Goal: Communication & Community: Answer question/provide support

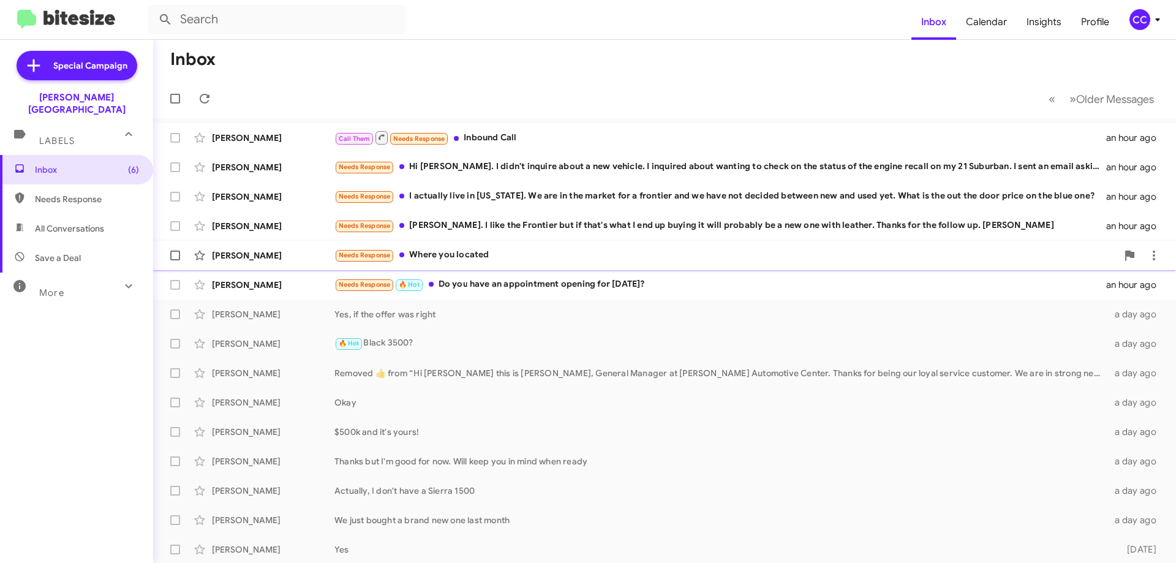
click at [239, 252] on div "[PERSON_NAME]" at bounding box center [273, 255] width 122 height 12
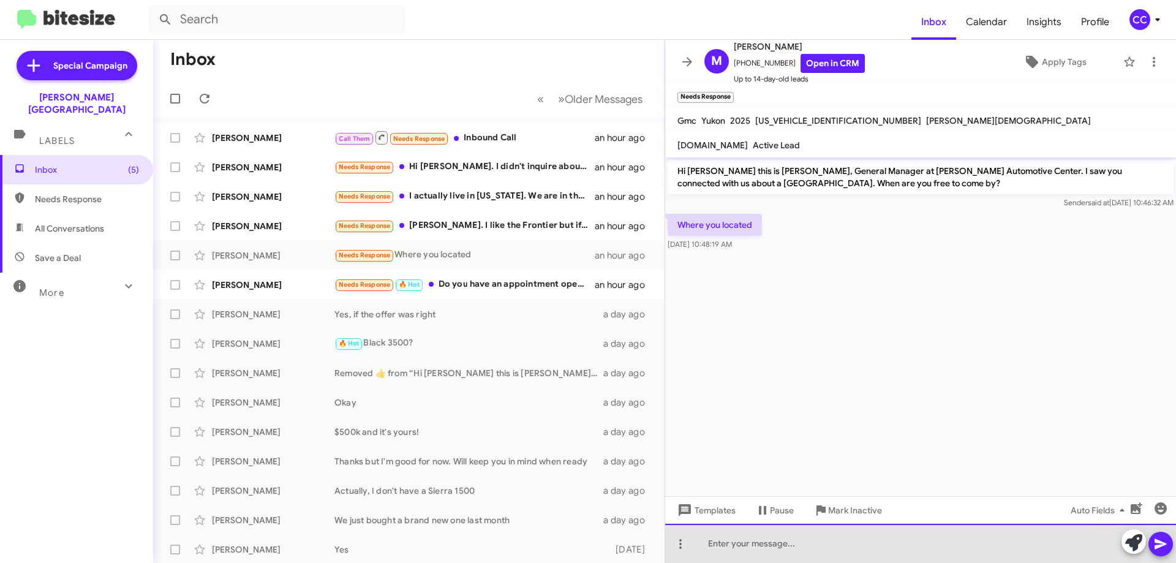
click at [745, 544] on div at bounding box center [920, 543] width 511 height 39
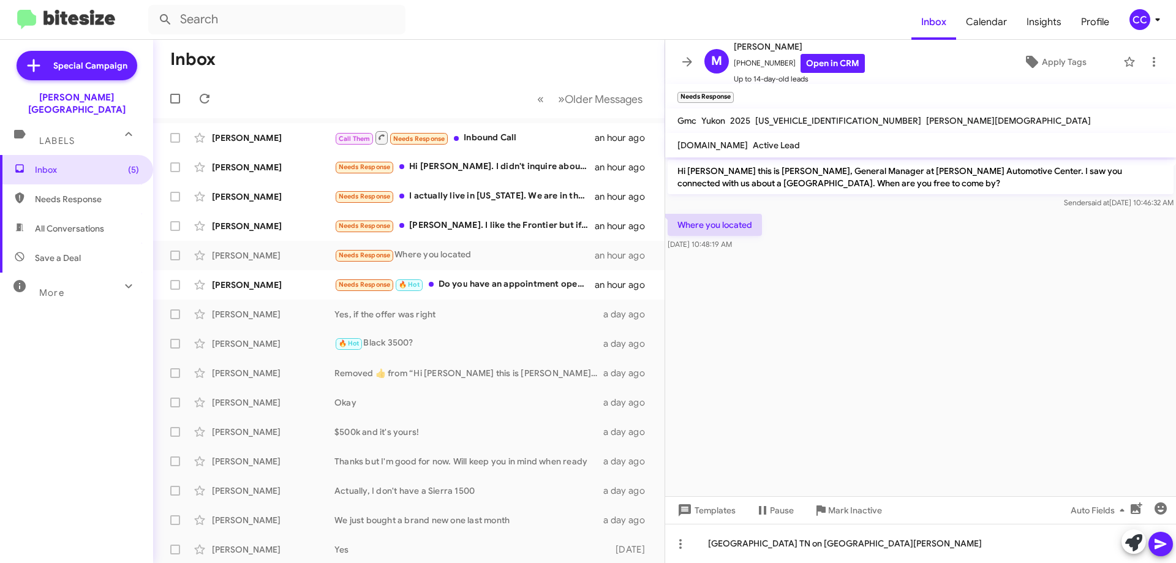
click at [1159, 543] on icon at bounding box center [1160, 544] width 12 height 10
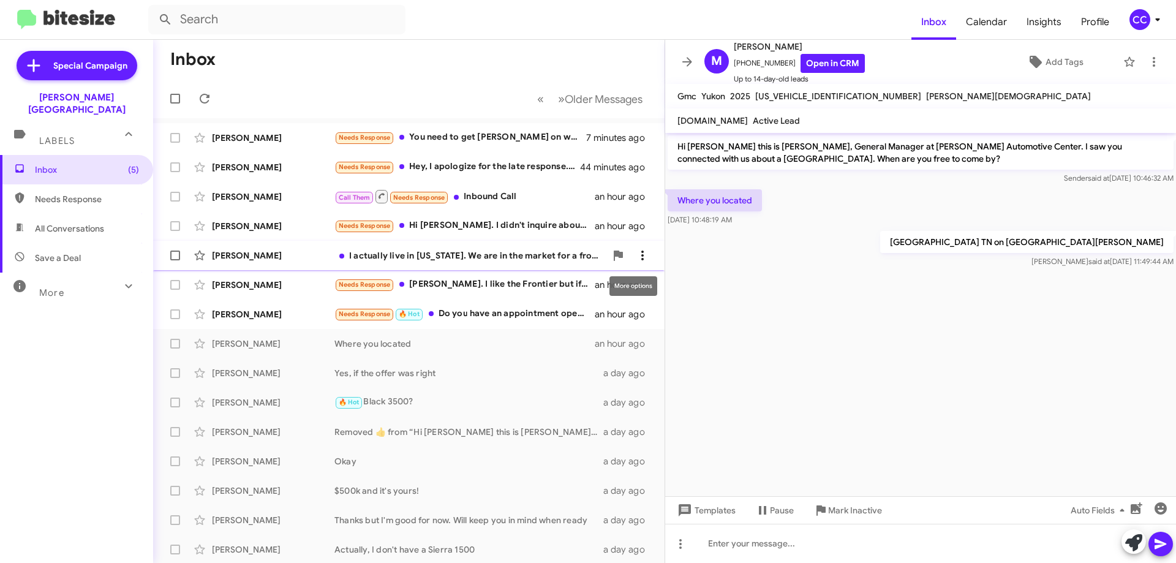
click at [635, 249] on icon at bounding box center [642, 255] width 15 height 15
click at [248, 138] on div at bounding box center [588, 281] width 1176 height 563
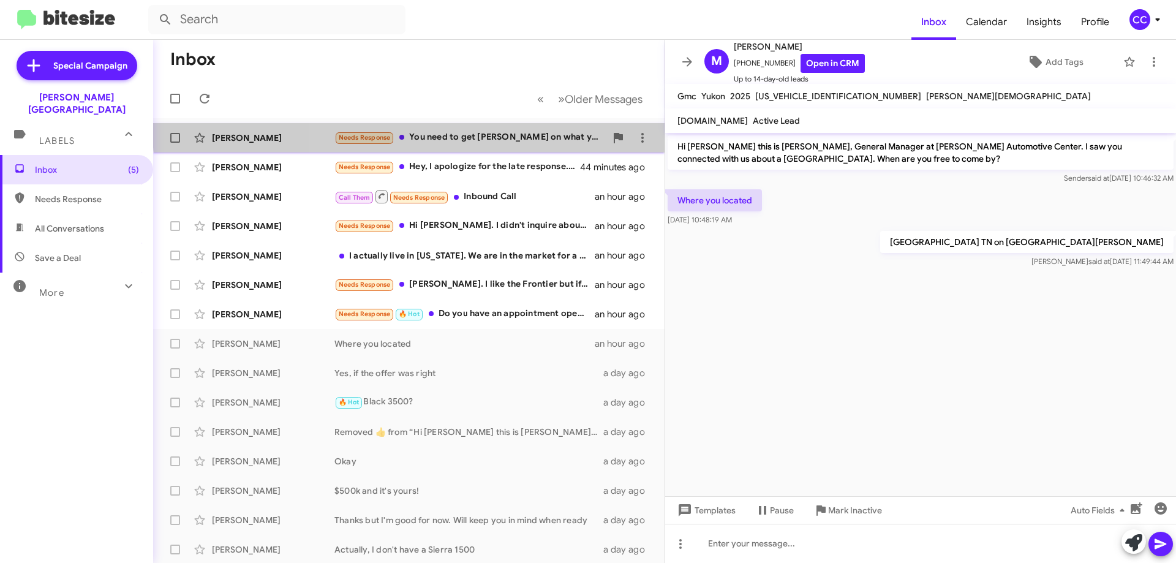
click at [462, 129] on div "[PERSON_NAME] Needs Response You need to get [PERSON_NAME] on what you give me …" at bounding box center [409, 138] width 492 height 24
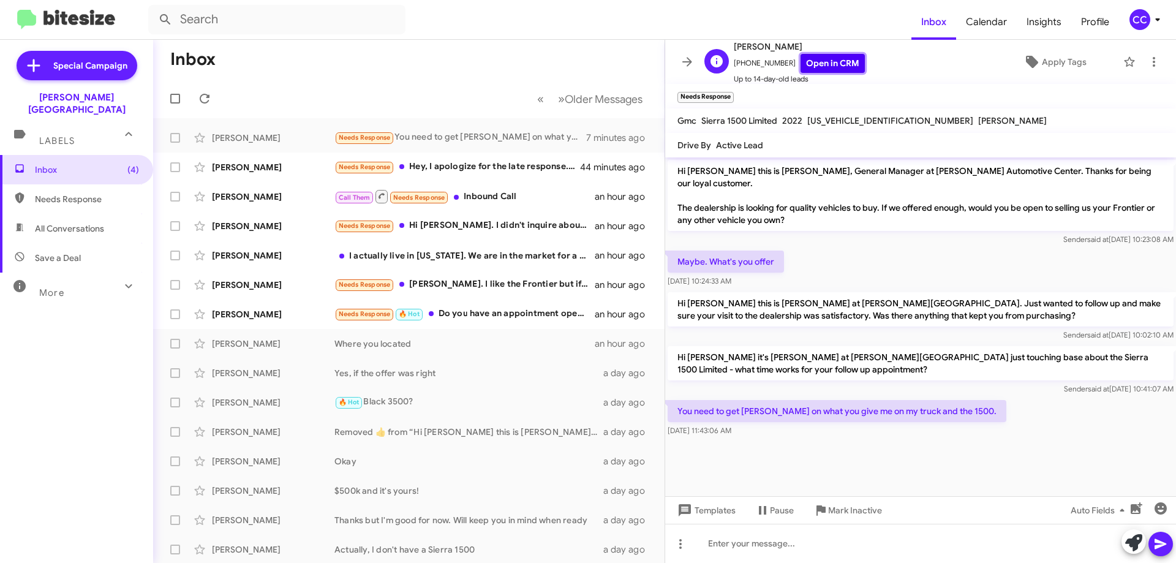
click at [819, 61] on link "Open in CRM" at bounding box center [832, 63] width 64 height 19
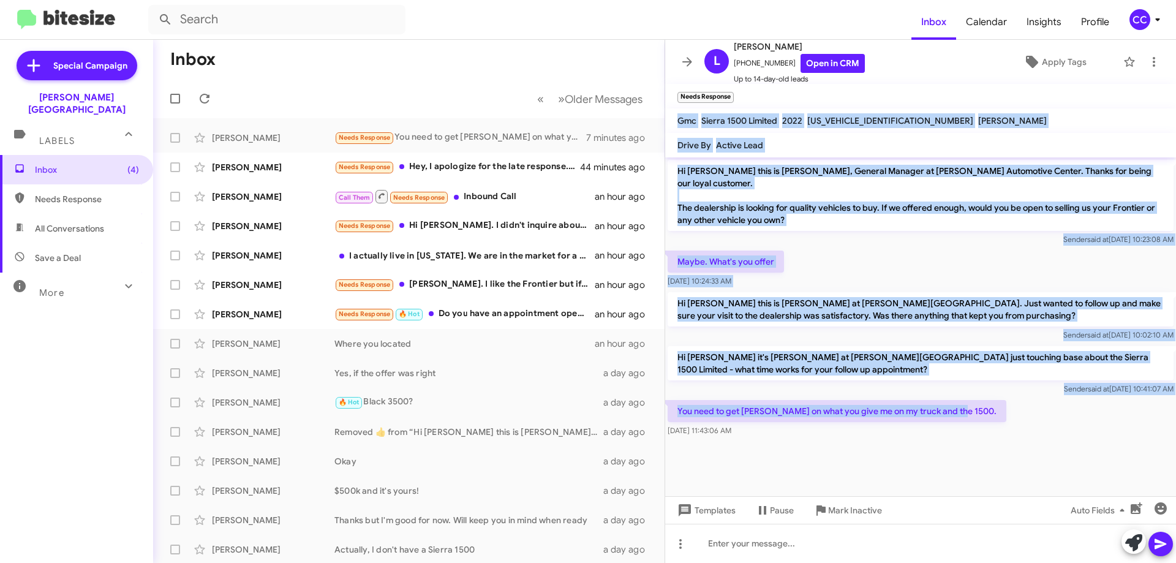
drag, startPoint x: 960, startPoint y: 401, endPoint x: 671, endPoint y: 121, distance: 402.4
click at [671, 121] on div "[PERSON_NAME] [PHONE_NUMBER] Open in CRM Up to 14-day-old leads Apply Tags Need…" at bounding box center [920, 301] width 511 height 523
copy div "Gmc Sierra 1500 Limited 2022 [US_VEHICLE_IDENTIFICATION_NUMBER] [PERSON_NAME] D…"
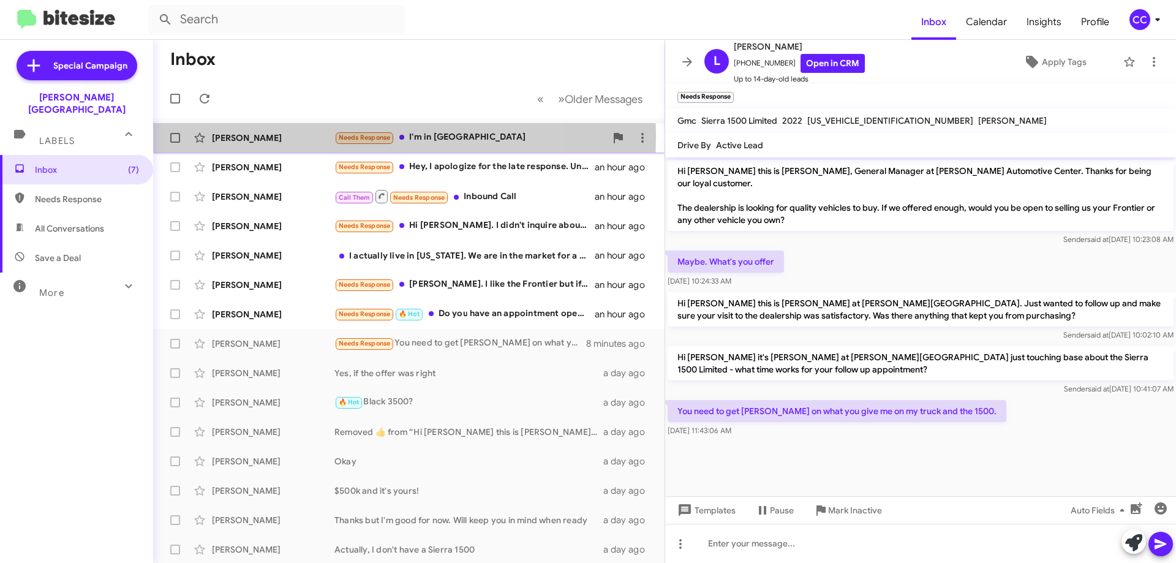
click at [221, 135] on div "[PERSON_NAME]" at bounding box center [273, 138] width 122 height 12
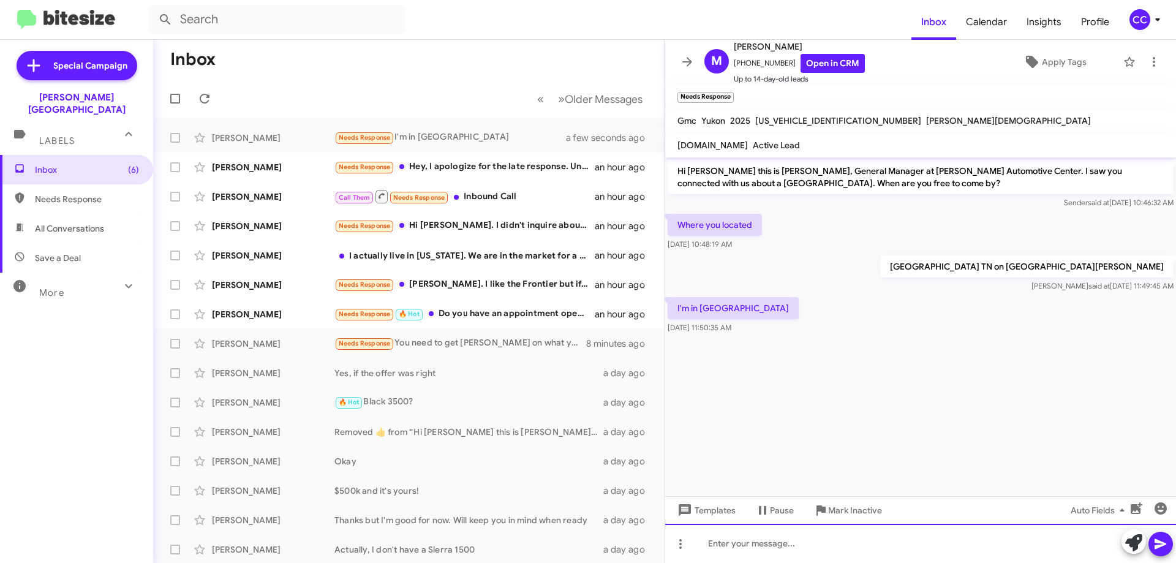
click at [704, 554] on div at bounding box center [920, 543] width 511 height 39
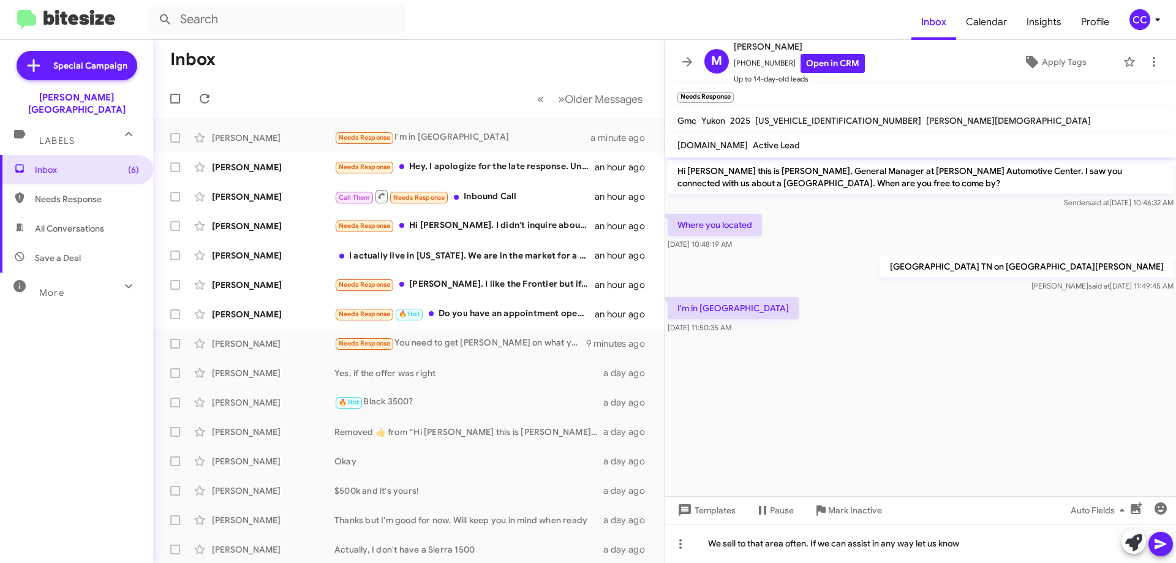
click at [1162, 540] on icon at bounding box center [1160, 543] width 15 height 15
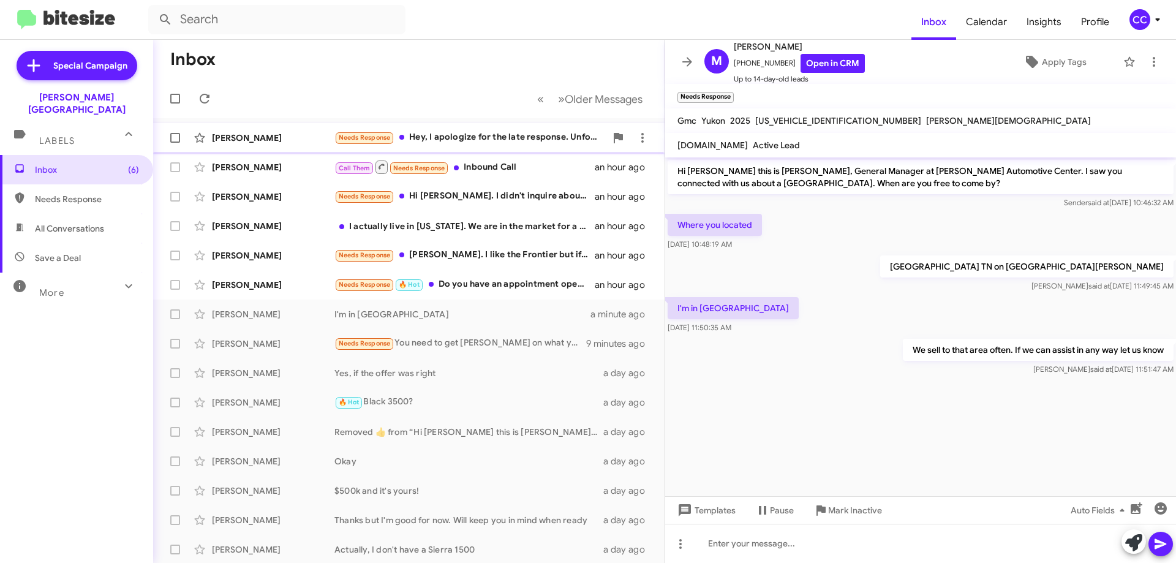
click at [247, 138] on div "[PERSON_NAME]" at bounding box center [273, 138] width 122 height 12
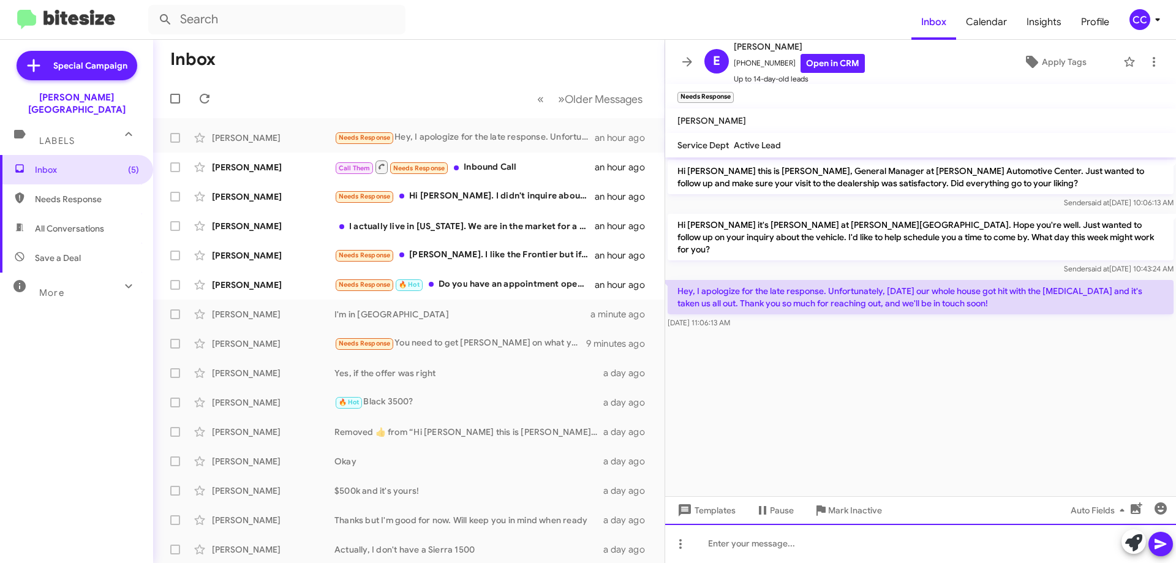
click at [754, 544] on div at bounding box center [920, 543] width 511 height 39
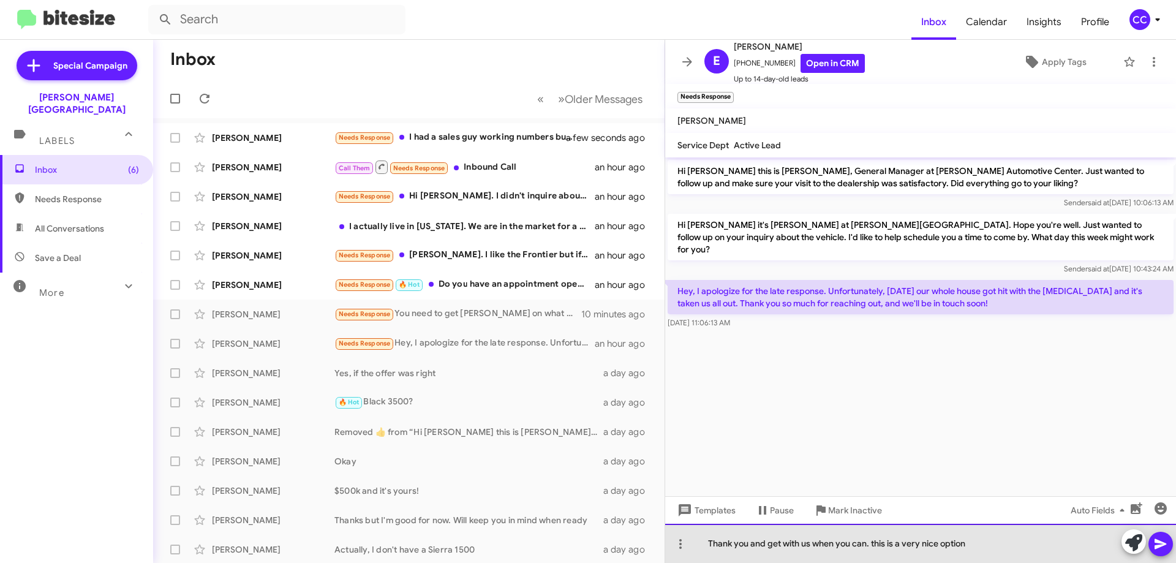
click at [876, 546] on div "Thank you and get with us when you can. this is a very nice option" at bounding box center [920, 543] width 511 height 39
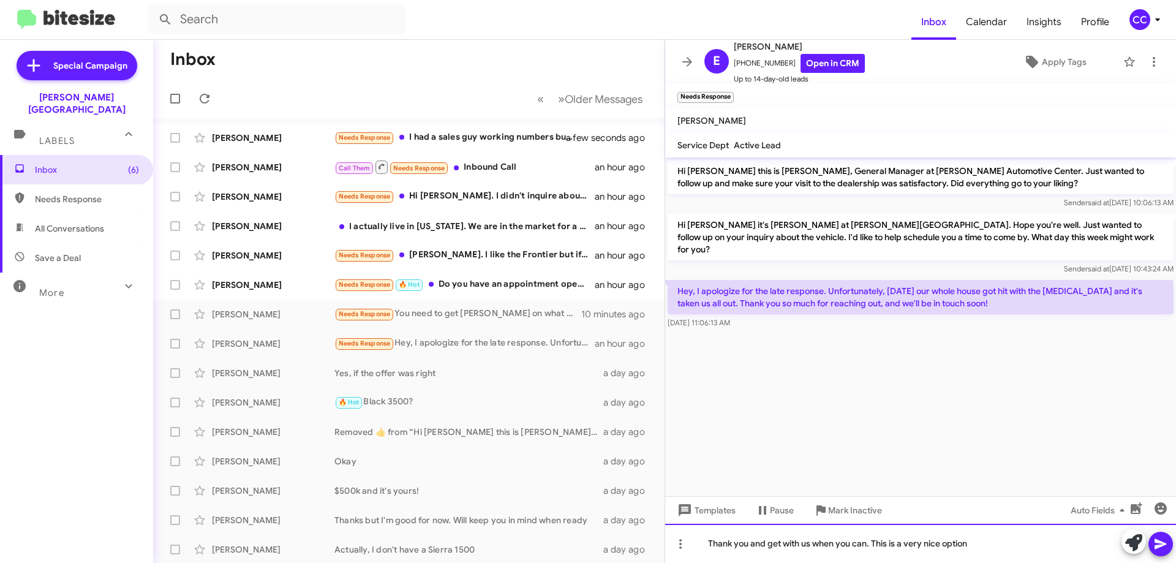
click at [975, 538] on div "Thank you and get with us when you can. This is a very nice option" at bounding box center [920, 543] width 511 height 39
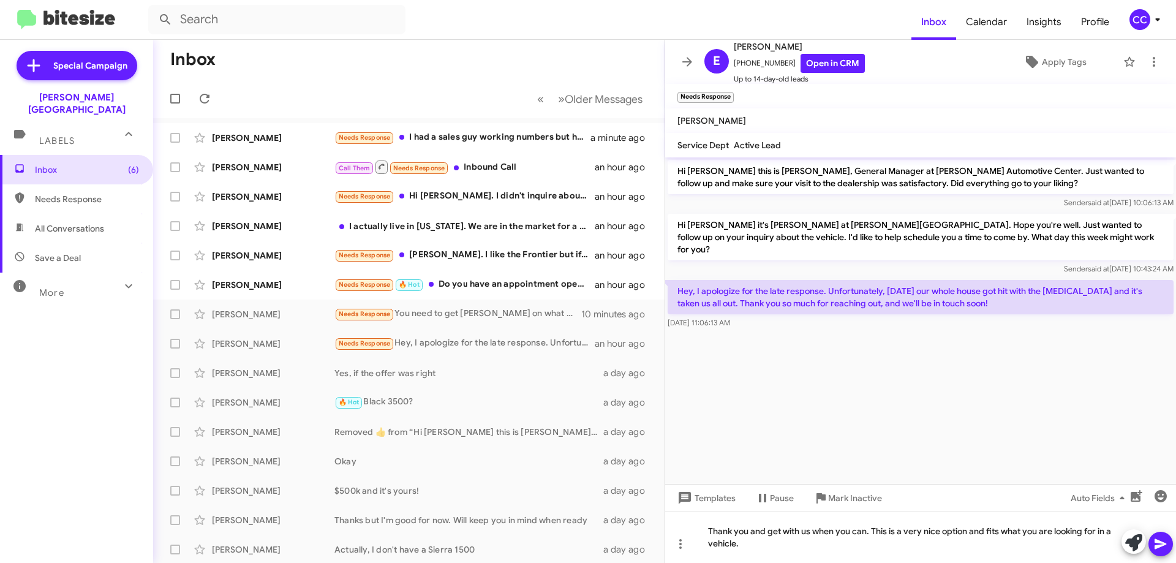
click at [1165, 543] on icon at bounding box center [1160, 544] width 12 height 10
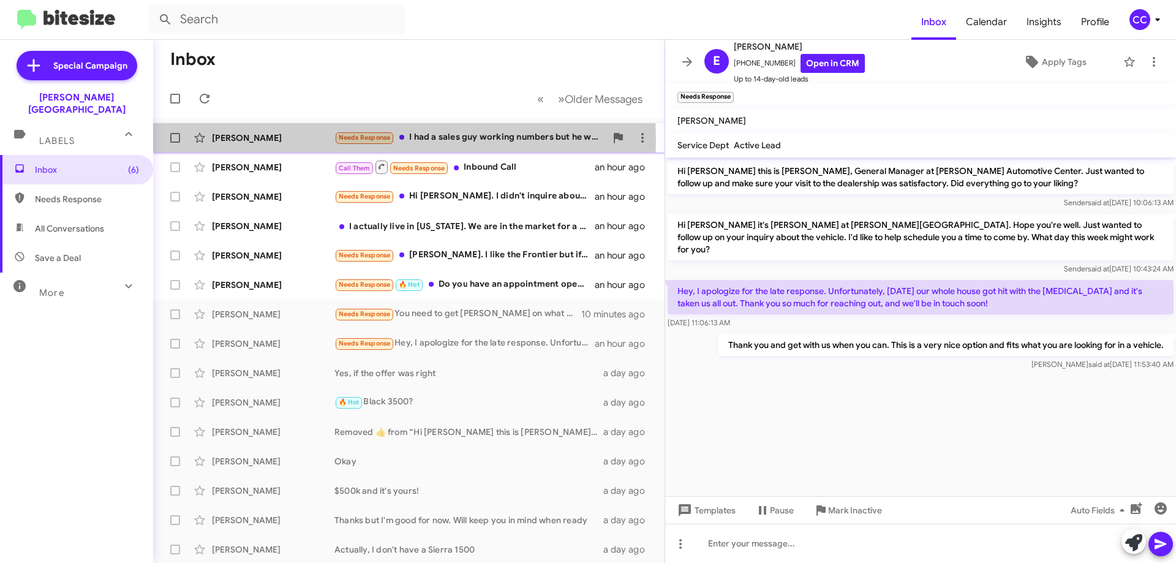
click at [260, 140] on div "[PERSON_NAME]" at bounding box center [273, 138] width 122 height 12
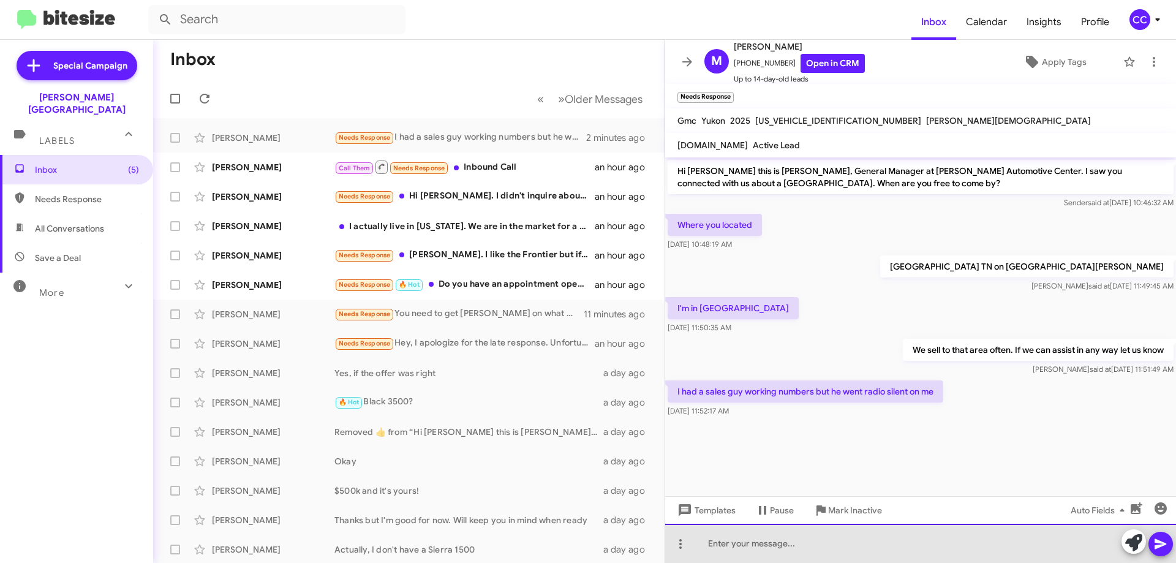
click at [745, 543] on div at bounding box center [920, 543] width 511 height 39
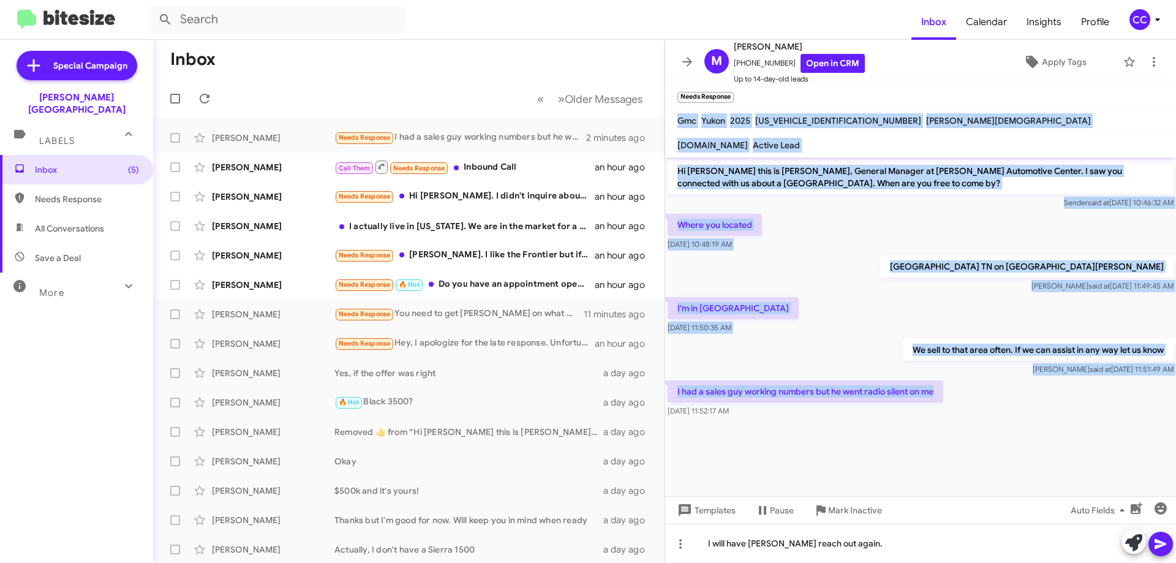
drag, startPoint x: 943, startPoint y: 394, endPoint x: 680, endPoint y: 125, distance: 376.3
click at [680, 125] on div "M [PERSON_NAME] [PHONE_NUMBER] Open in CRM Up to 14-day-old leads Apply Tags Ne…" at bounding box center [920, 301] width 511 height 523
copy div "Gmc Yukon 2025 [US_VEHICLE_IDENTIFICATION_NUMBER] [PERSON_NAME] [DOMAIN_NAME] A…"
click at [1157, 545] on icon at bounding box center [1160, 544] width 12 height 10
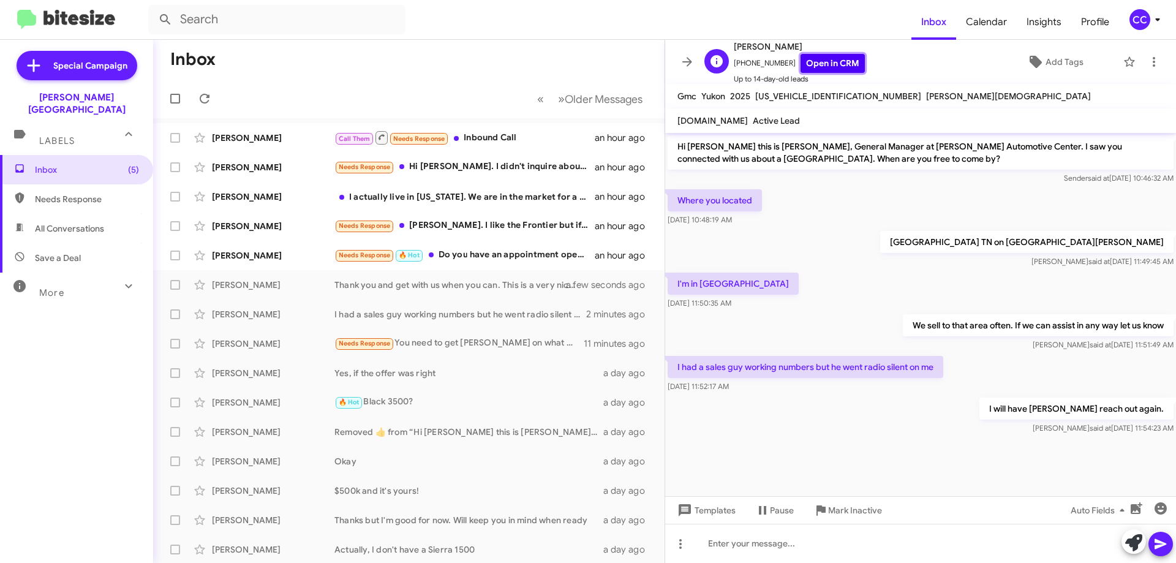
click at [840, 64] on link "Open in CRM" at bounding box center [832, 63] width 64 height 19
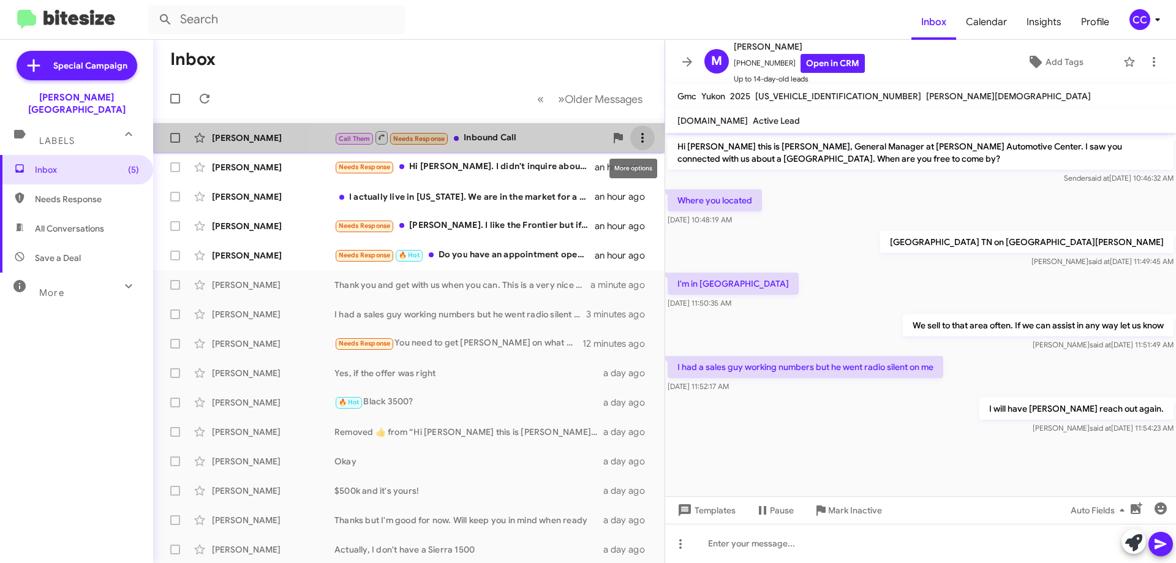
click at [635, 133] on icon at bounding box center [642, 137] width 15 height 15
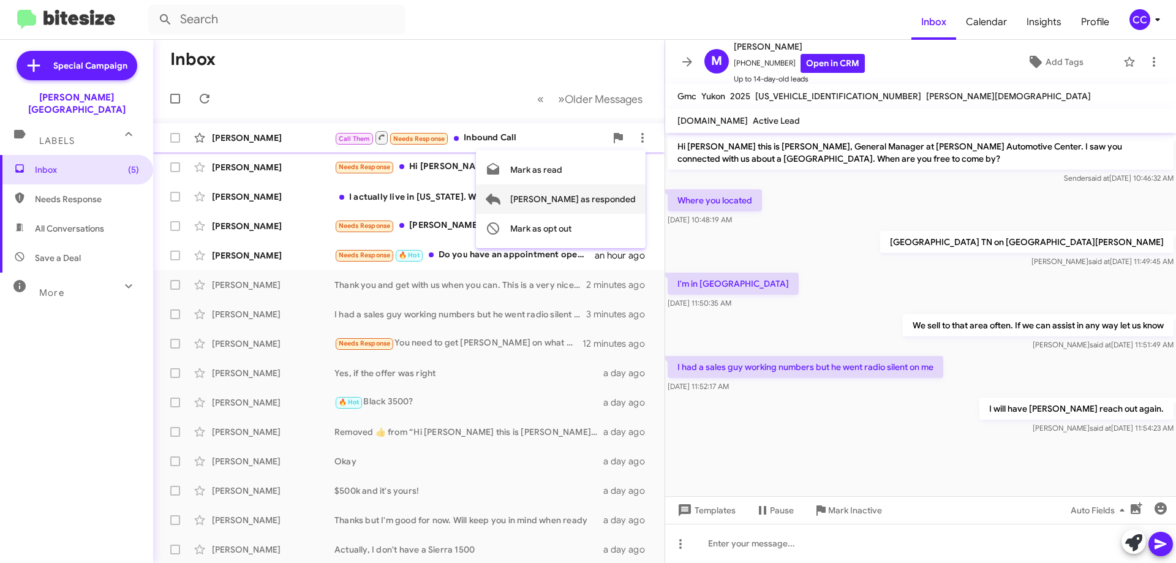
click at [609, 198] on span "[PERSON_NAME] as responded" at bounding box center [573, 198] width 126 height 29
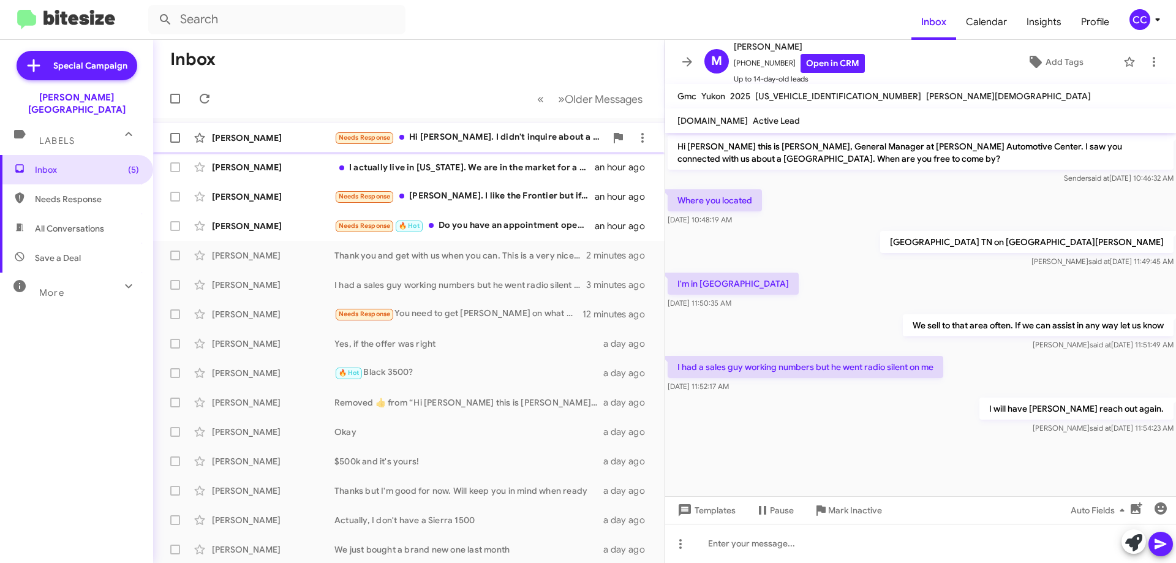
click at [480, 136] on div "Needs Response Hi [PERSON_NAME]. I didn't inquire about a new vehicle. I inquir…" at bounding box center [469, 137] width 271 height 14
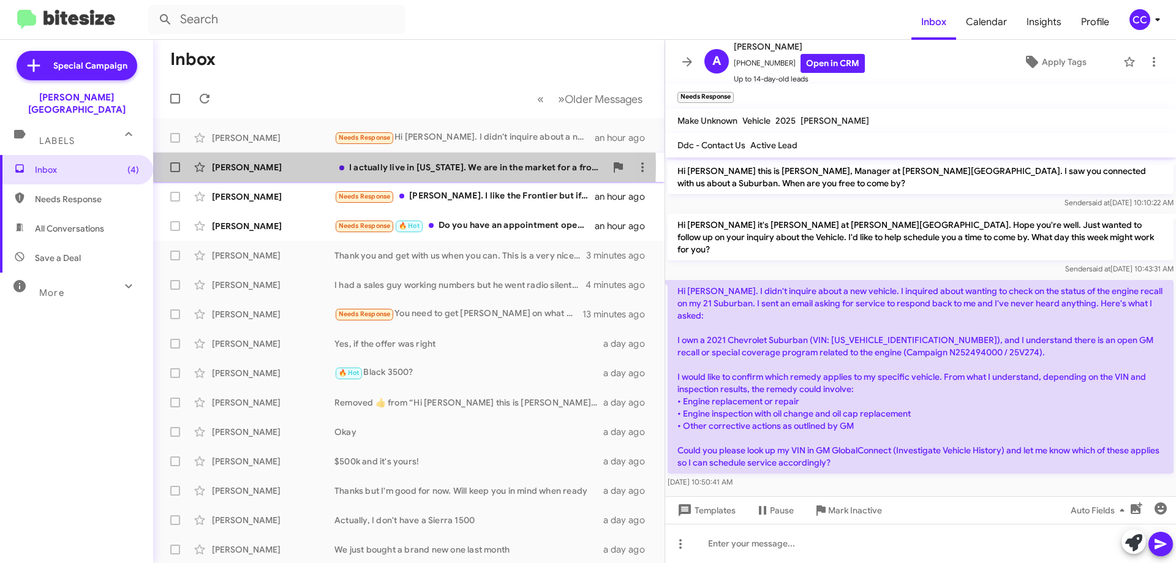
click at [256, 165] on div "[PERSON_NAME]" at bounding box center [273, 167] width 122 height 12
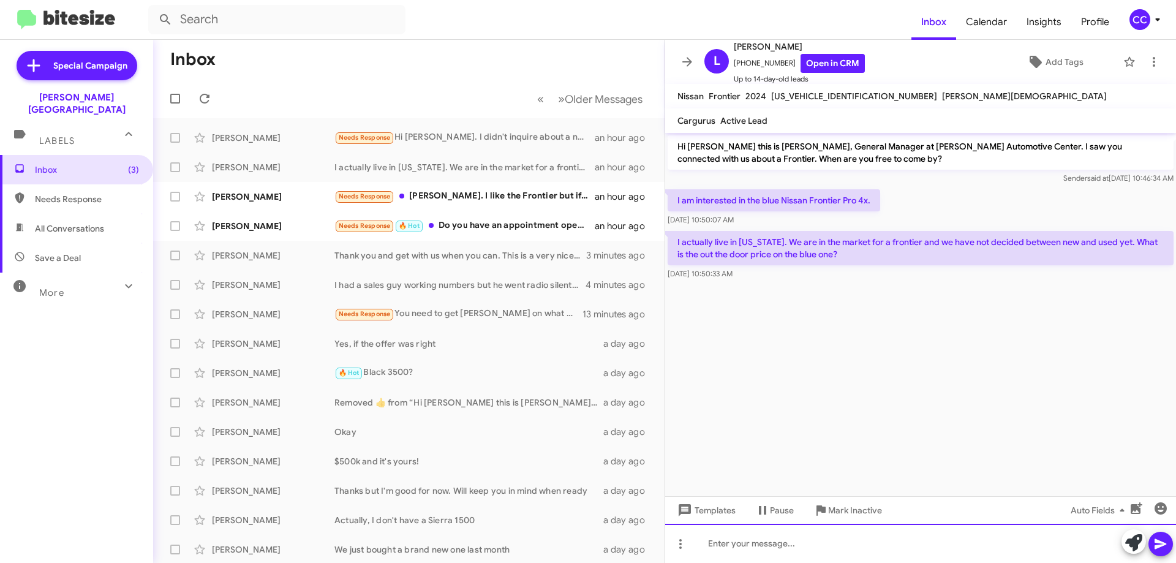
click at [706, 554] on div at bounding box center [920, 543] width 511 height 39
click at [770, 543] on div "I will have [PERSON_NAME] contact you with the needed information." at bounding box center [920, 543] width 511 height 39
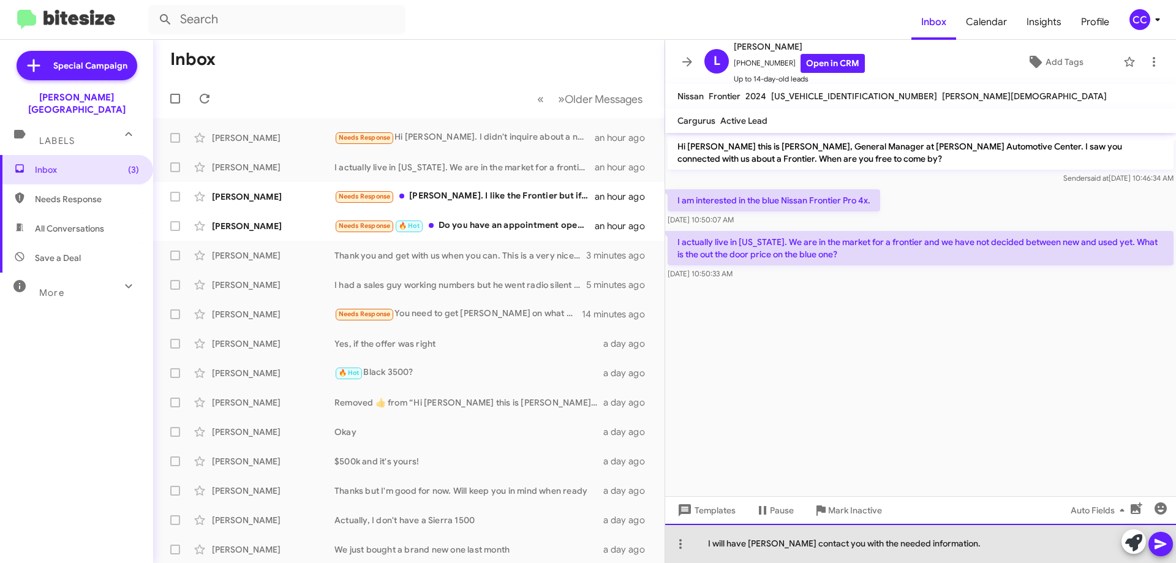
click at [764, 543] on div "I will have [PERSON_NAME] contact you with the needed information." at bounding box center [920, 543] width 511 height 39
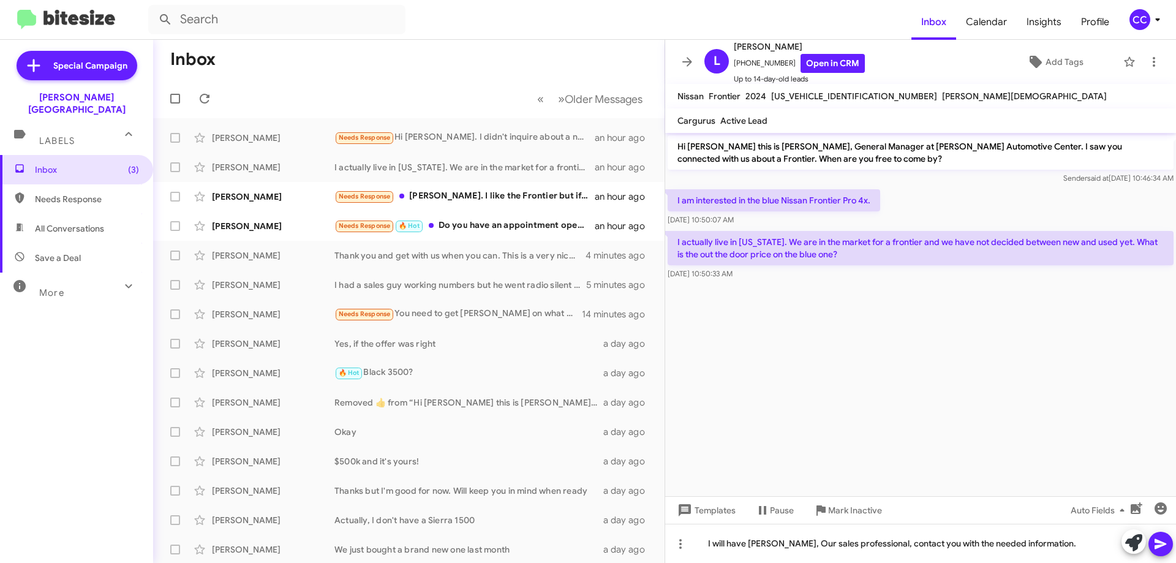
drag, startPoint x: 767, startPoint y: 277, endPoint x: 677, endPoint y: 99, distance: 199.4
click at [677, 99] on div "L [PERSON_NAME] [PHONE_NUMBER] Open in CRM Up to 14-day-old leads Add Tags Niss…" at bounding box center [920, 301] width 511 height 523
copy div "Nissan Frontier 2024 [US_VEHICLE_IDENTIFICATION_NUMBER] [PERSON_NAME] Active Le…"
click at [822, 59] on link "Open in CRM" at bounding box center [832, 63] width 64 height 19
click at [635, 168] on icon at bounding box center [642, 167] width 15 height 15
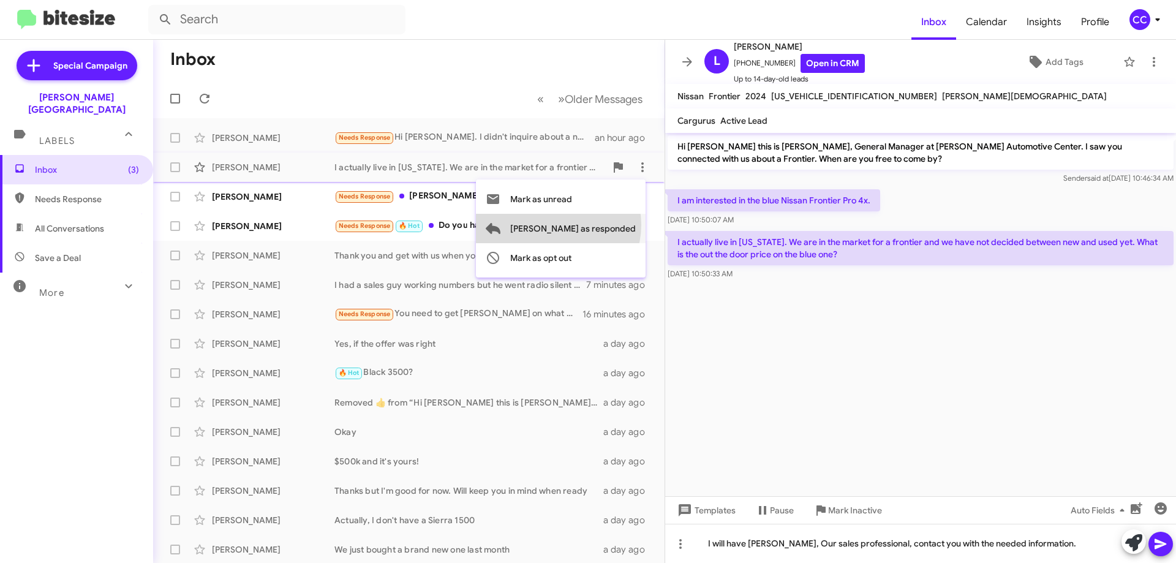
click at [607, 225] on span "[PERSON_NAME] as responded" at bounding box center [573, 228] width 126 height 29
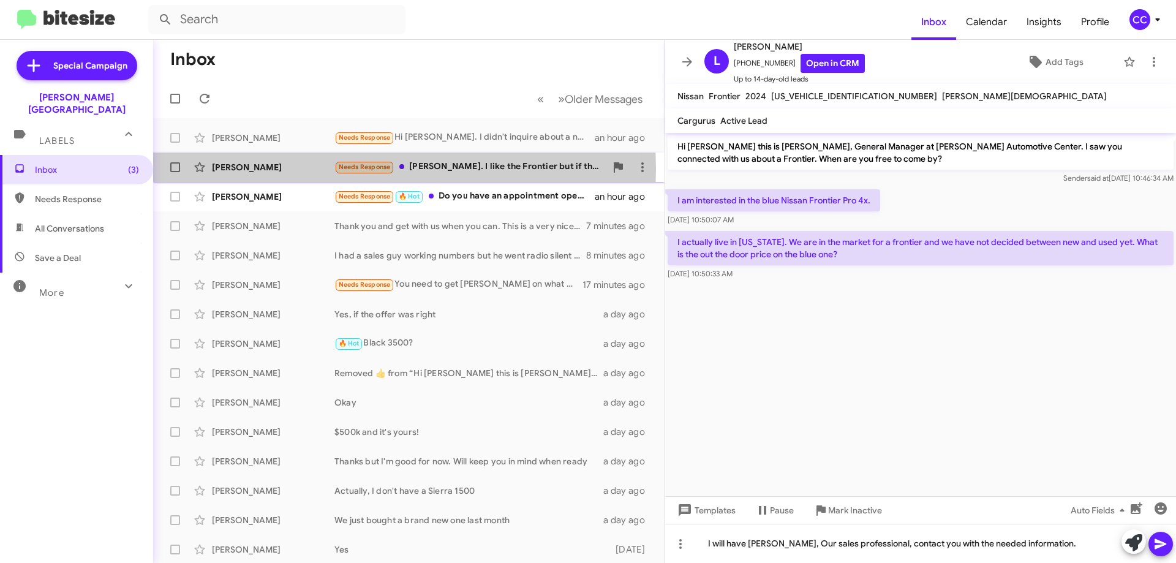
click at [259, 169] on div "[PERSON_NAME]" at bounding box center [273, 167] width 122 height 12
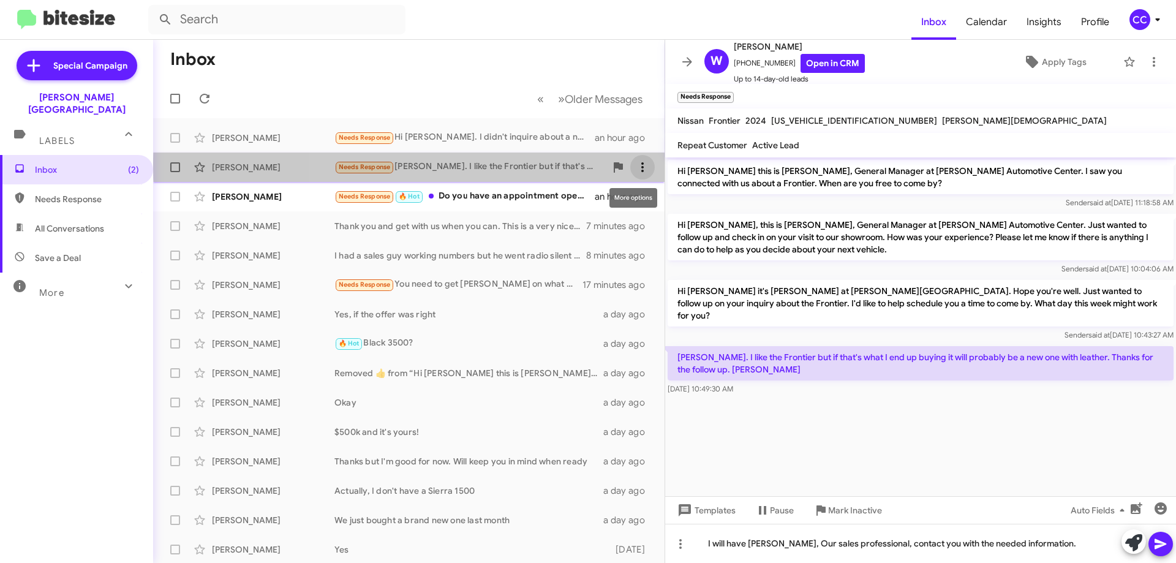
click at [635, 165] on icon at bounding box center [642, 167] width 15 height 15
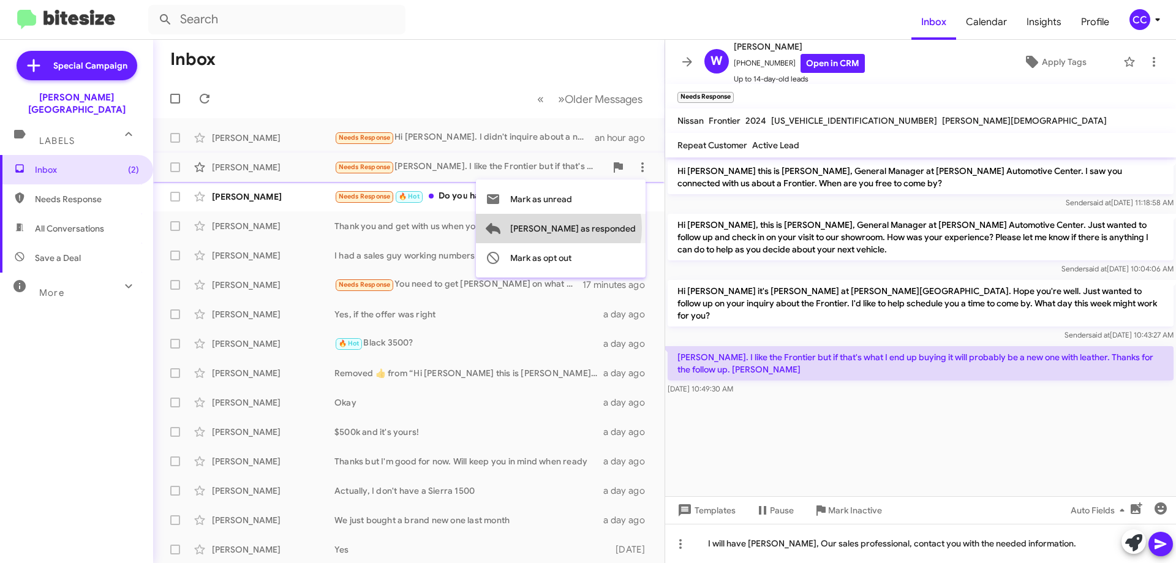
click at [608, 228] on span "[PERSON_NAME] as responded" at bounding box center [573, 228] width 126 height 29
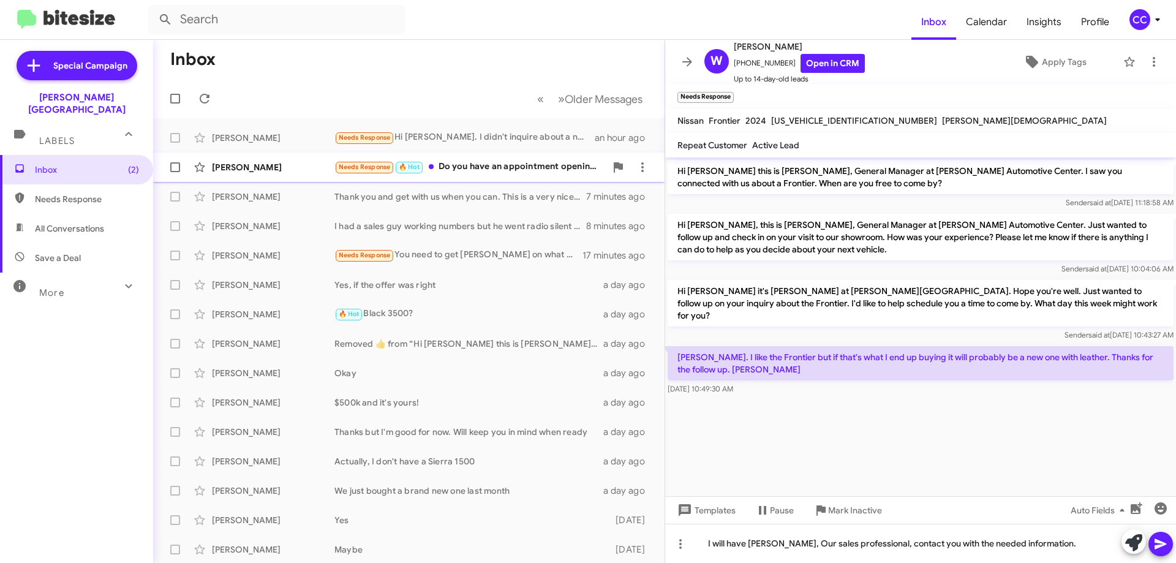
click at [231, 166] on div "[PERSON_NAME]" at bounding box center [273, 167] width 122 height 12
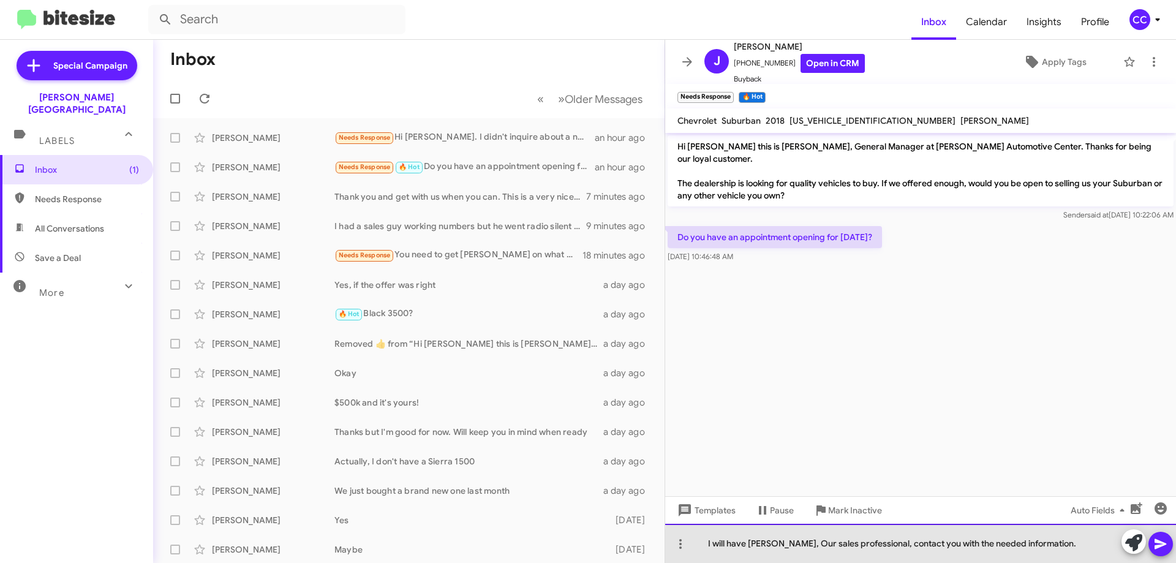
click at [1058, 551] on div "I will have [PERSON_NAME], Our sales professional, contact you with the needed …" at bounding box center [920, 543] width 511 height 39
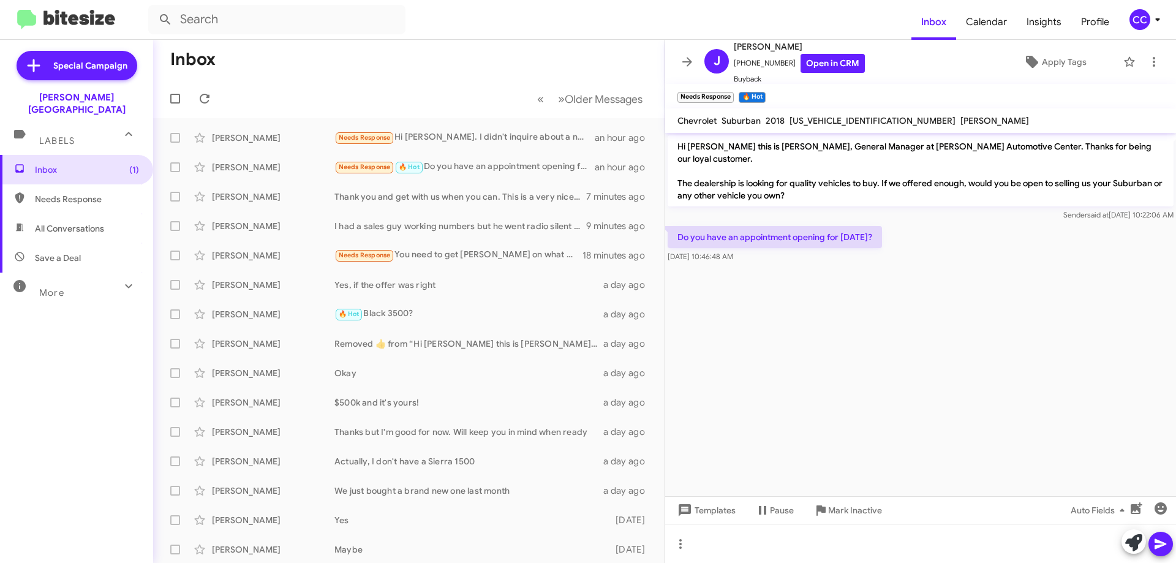
click at [864, 382] on cdk-virtual-scroll-viewport "Hi [PERSON_NAME] this is [PERSON_NAME], General Manager at [PERSON_NAME] Automo…" at bounding box center [920, 314] width 511 height 363
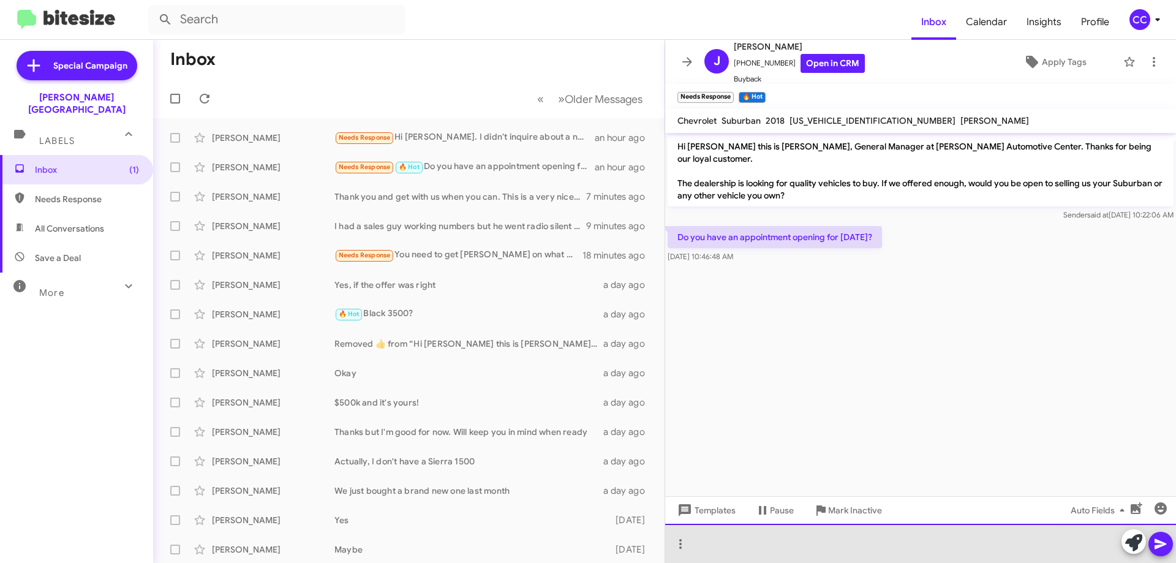
click at [729, 548] on div at bounding box center [920, 543] width 511 height 39
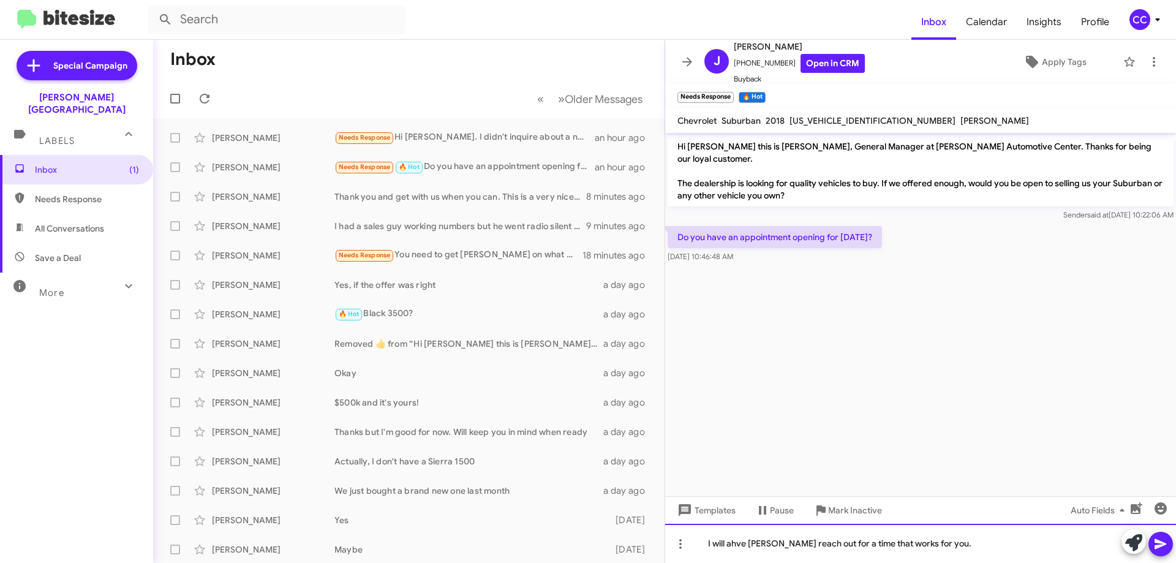
click at [739, 545] on div "I will ahve [PERSON_NAME] reach out for a time that works for you." at bounding box center [920, 543] width 511 height 39
click at [768, 544] on div "I will have [PERSON_NAME] reach out for a time that works for you." at bounding box center [920, 543] width 511 height 39
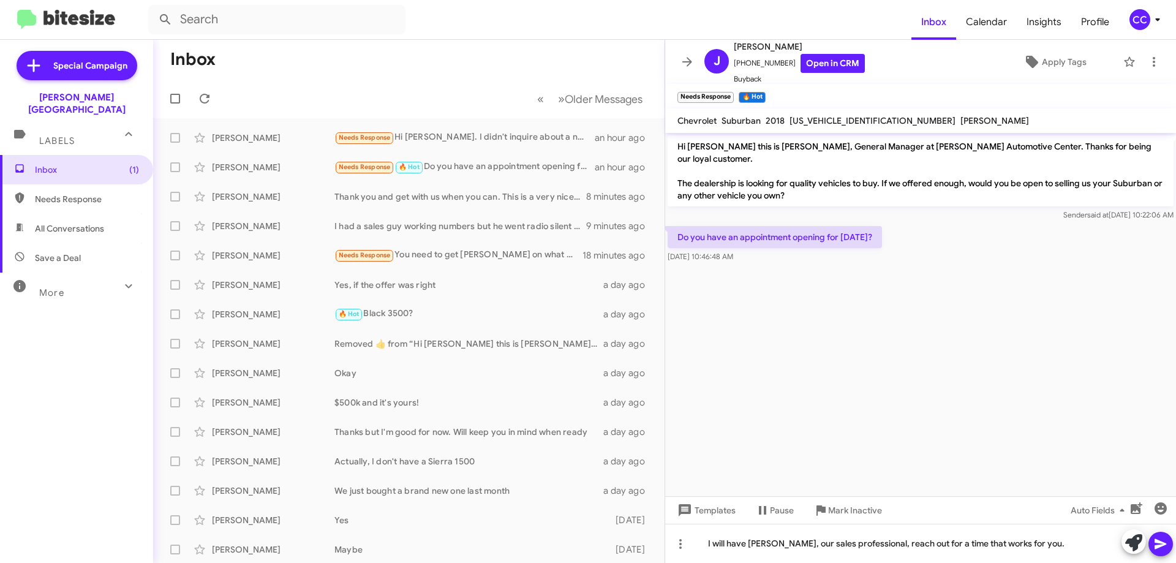
drag, startPoint x: 887, startPoint y: 225, endPoint x: 674, endPoint y: 121, distance: 237.7
click at [674, 121] on div "[PERSON_NAME] [PHONE_NUMBER] Open in CRM Buyback Apply Tags Needs Response × 🔥 …" at bounding box center [920, 301] width 511 height 523
copy div "Chevrolet Suburban 2018 [US_VEHICLE_IDENTIFICATION_NUMBER] [PERSON_NAME] Hi [PE…"
click at [825, 56] on link "Open in CRM" at bounding box center [832, 63] width 64 height 19
click at [639, 163] on icon at bounding box center [642, 167] width 15 height 15
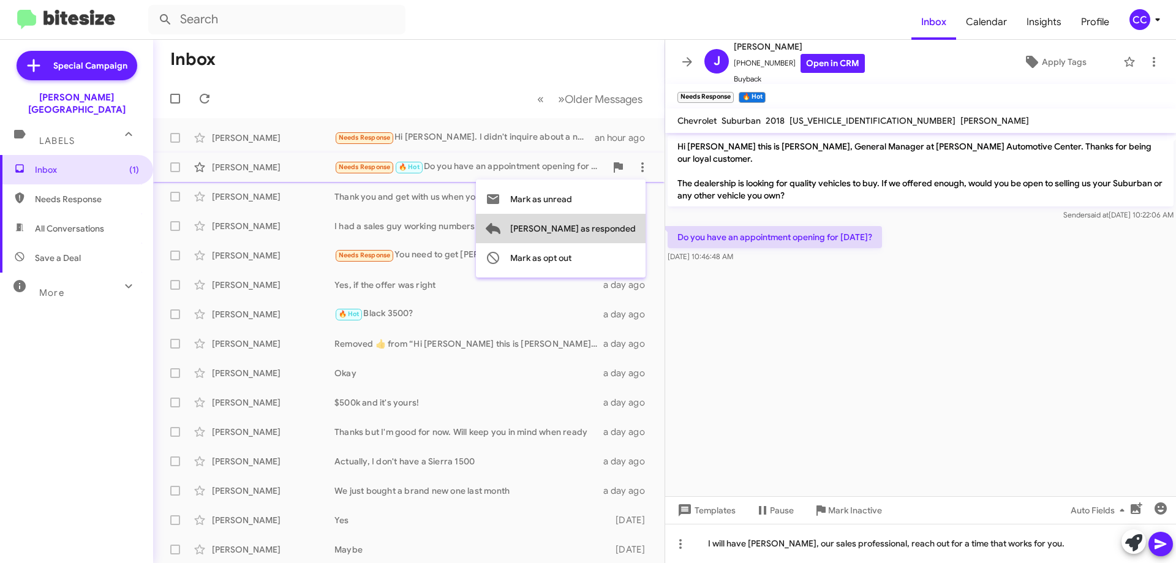
click at [624, 230] on span "[PERSON_NAME] as responded" at bounding box center [573, 228] width 126 height 29
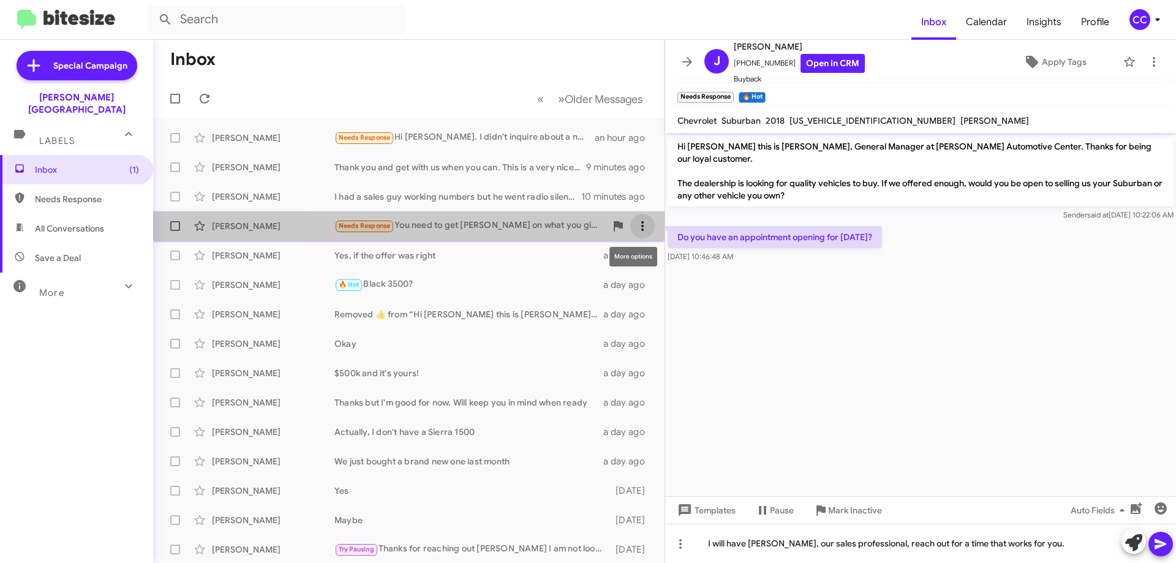
click at [635, 220] on icon at bounding box center [642, 226] width 15 height 15
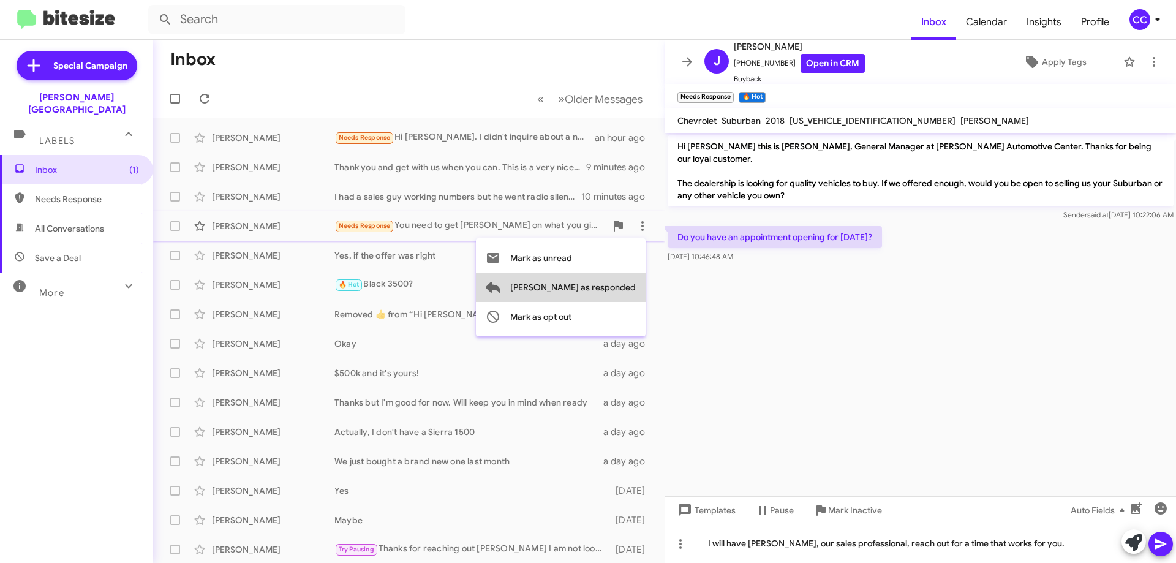
click at [619, 282] on span "[PERSON_NAME] as responded" at bounding box center [573, 287] width 126 height 29
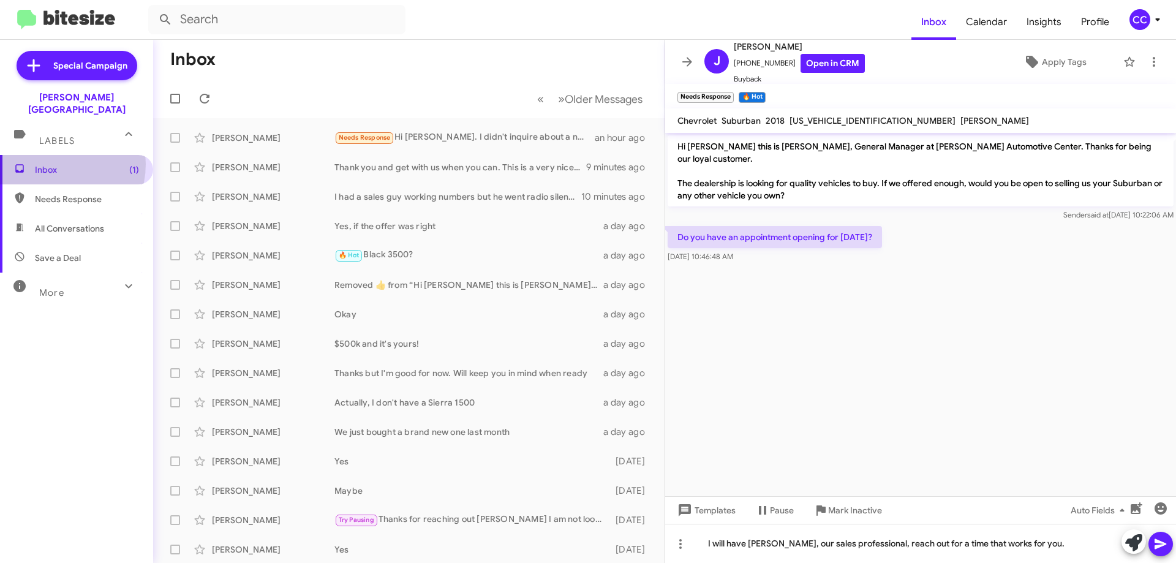
click at [49, 164] on span "Inbox (1)" at bounding box center [87, 170] width 104 height 12
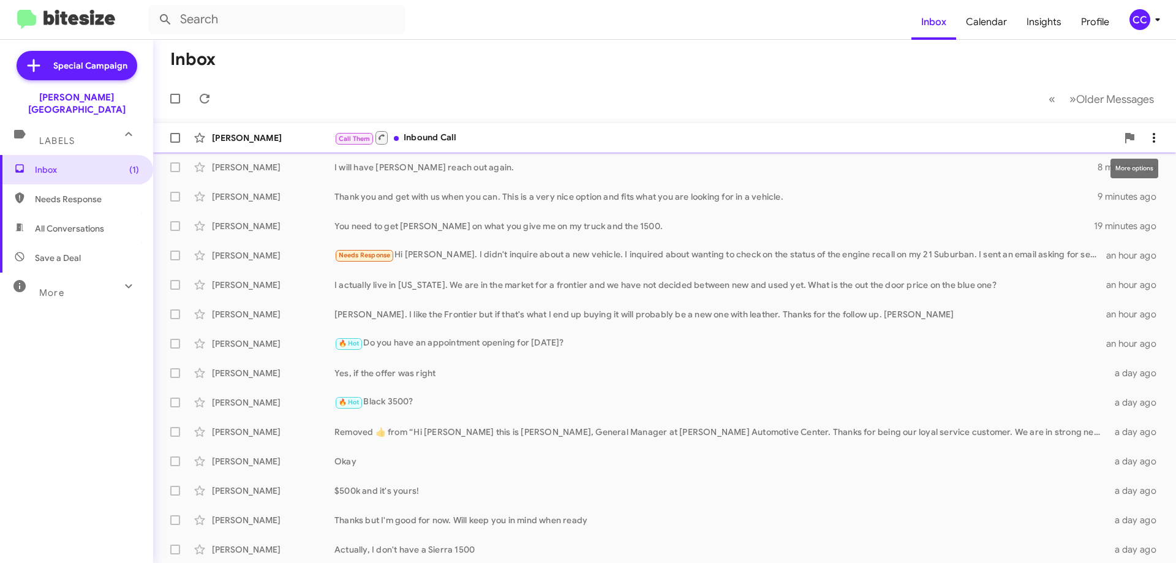
click at [1151, 135] on icon at bounding box center [1153, 137] width 15 height 15
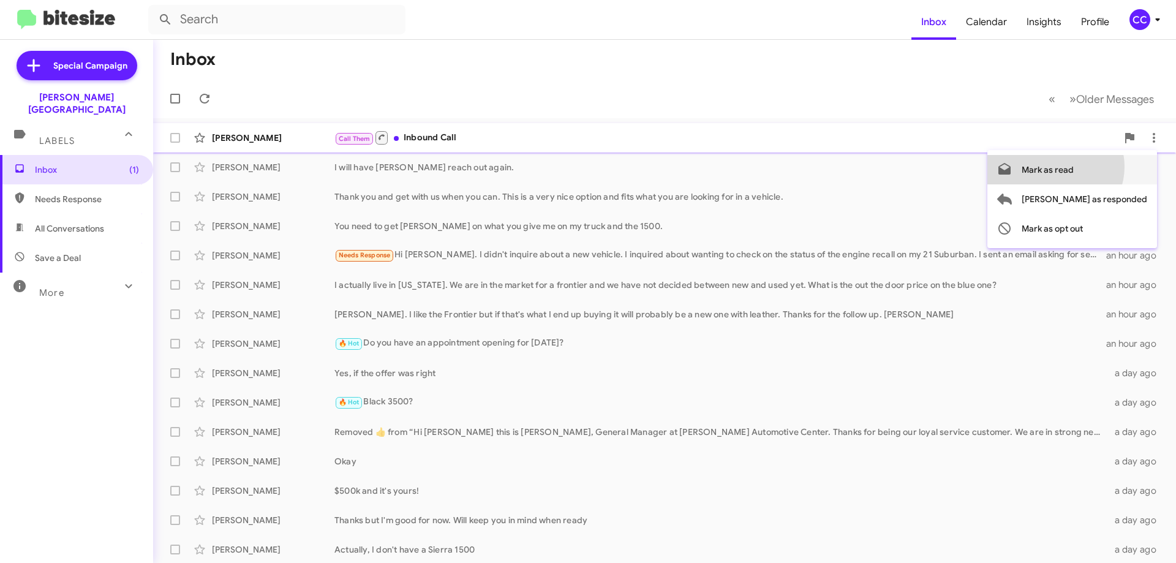
click at [1074, 167] on span "Mark as read" at bounding box center [1047, 169] width 52 height 29
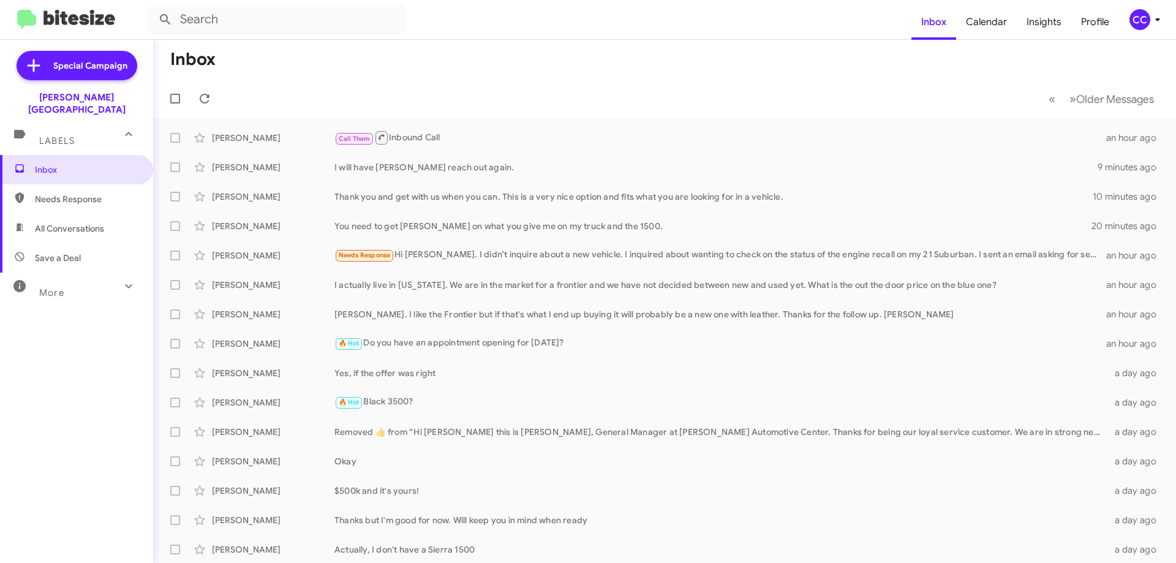
click at [59, 184] on span "Needs Response" at bounding box center [76, 198] width 153 height 29
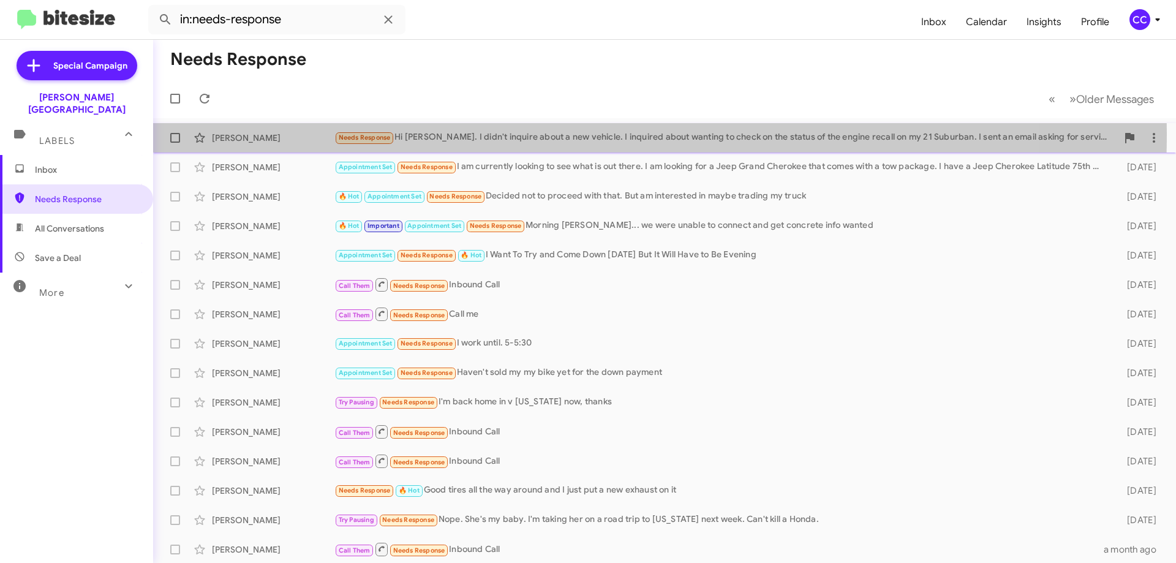
click at [247, 133] on div "[PERSON_NAME]" at bounding box center [273, 138] width 122 height 12
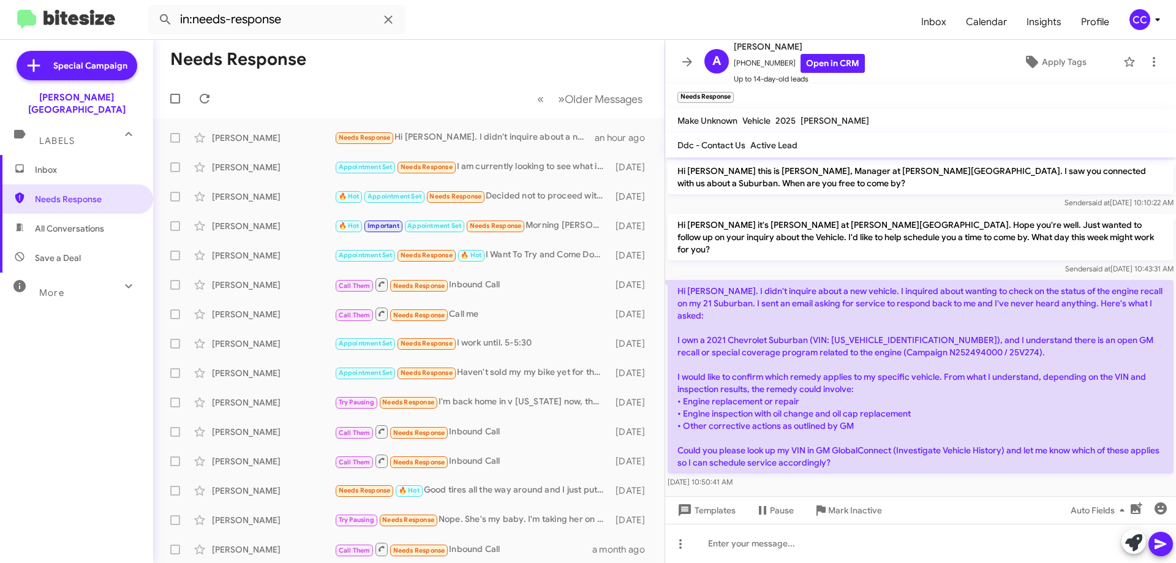
click at [871, 441] on p "Hi [PERSON_NAME]. I didn't inquire about a new vehicle. I inquired about wantin…" at bounding box center [921, 377] width 506 height 194
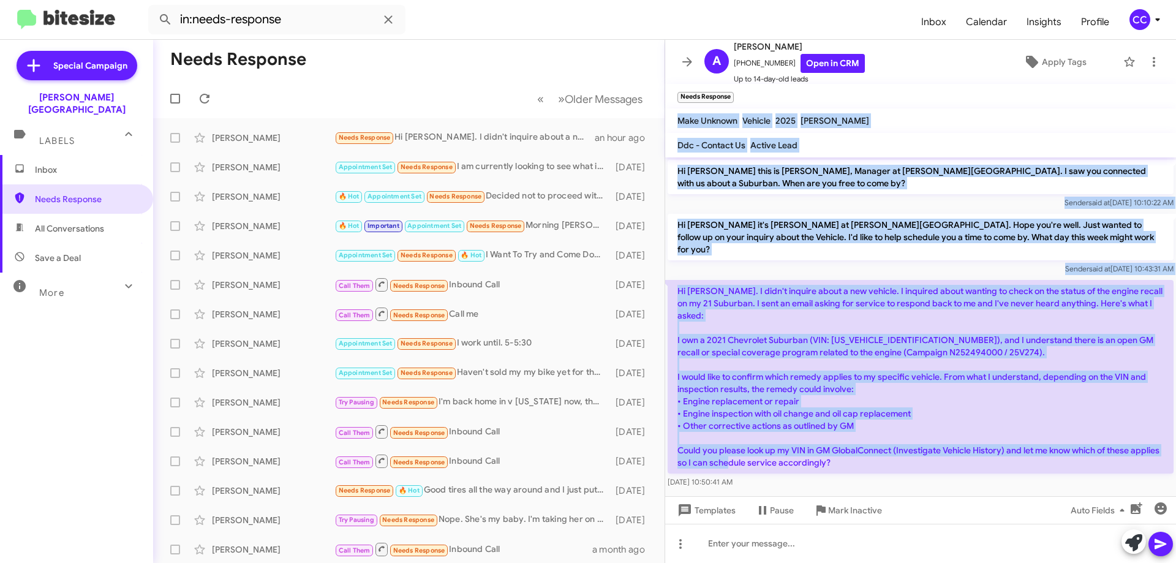
drag, startPoint x: 870, startPoint y: 440, endPoint x: 680, endPoint y: 120, distance: 371.8
click at [680, 120] on div "A [PERSON_NAME] [PHONE_NUMBER] Open in CRM Up to 14-day-old leads Apply Tags Ne…" at bounding box center [920, 301] width 511 height 523
copy div "Make Unknown Vehicle 2025 [PERSON_NAME] Ddc - Contact Us Active Lead Hi [PERSON…"
click at [825, 54] on link "Open in CRM" at bounding box center [832, 63] width 64 height 19
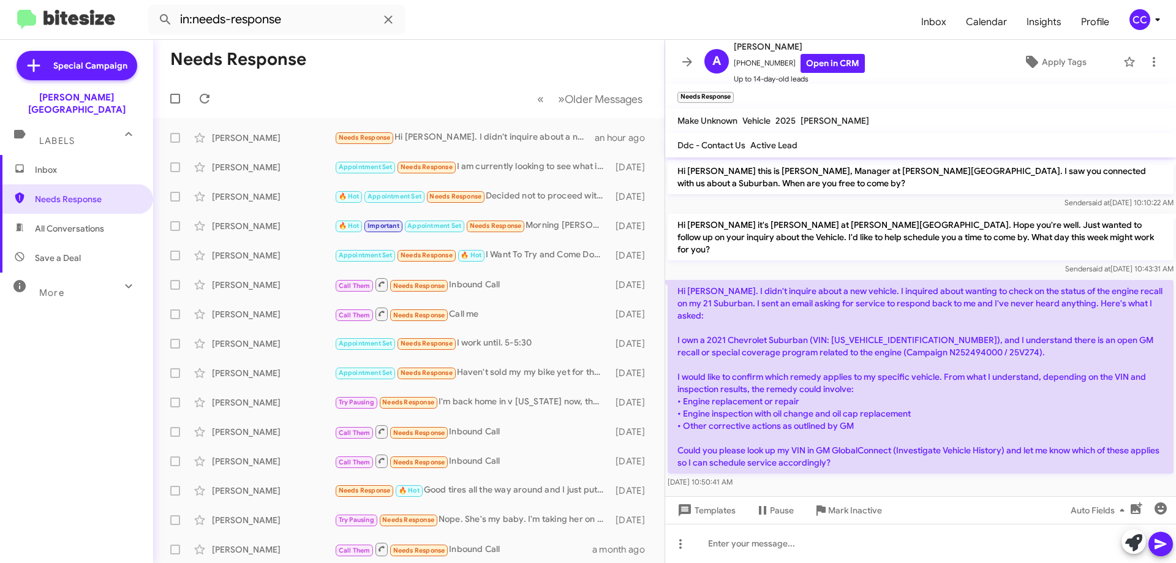
click at [426, 74] on mat-toolbar-row "Needs Response" at bounding box center [408, 59] width 511 height 39
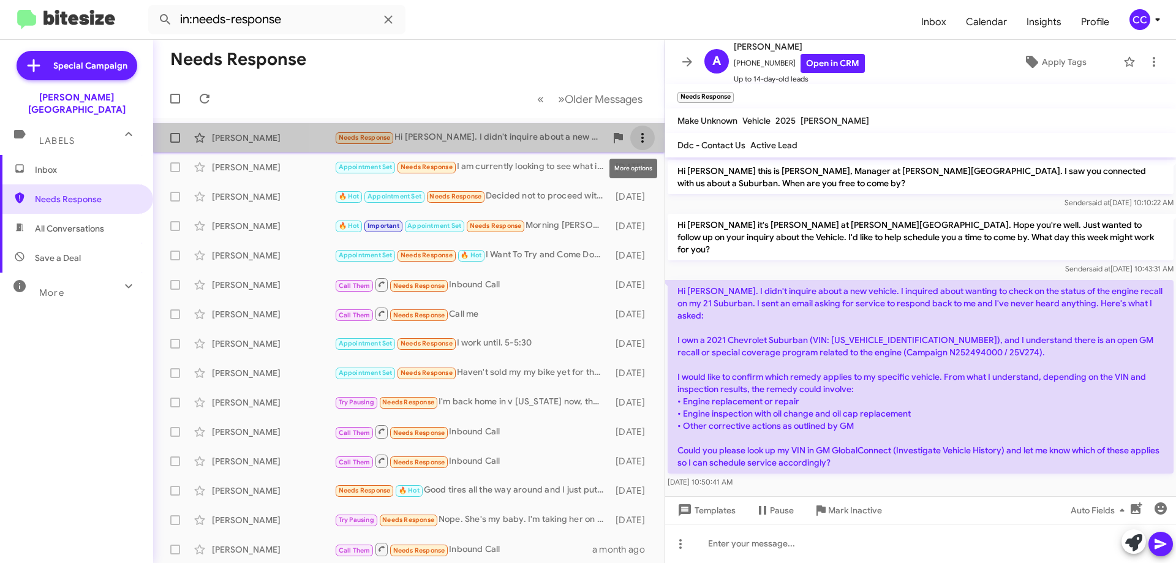
click at [637, 133] on icon at bounding box center [642, 137] width 15 height 15
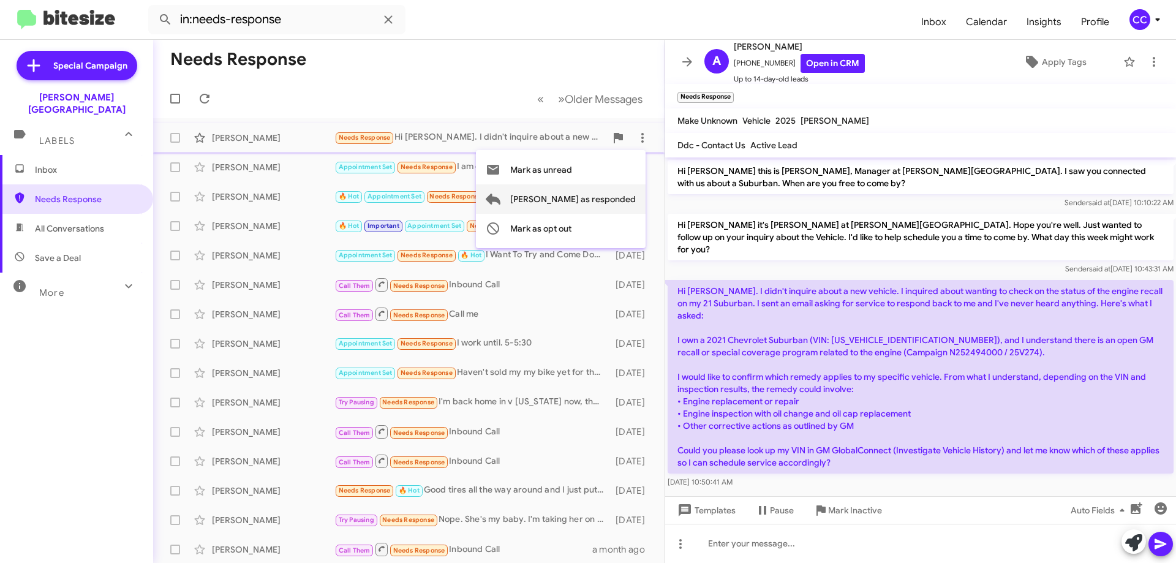
click at [623, 199] on span "[PERSON_NAME] as responded" at bounding box center [573, 198] width 126 height 29
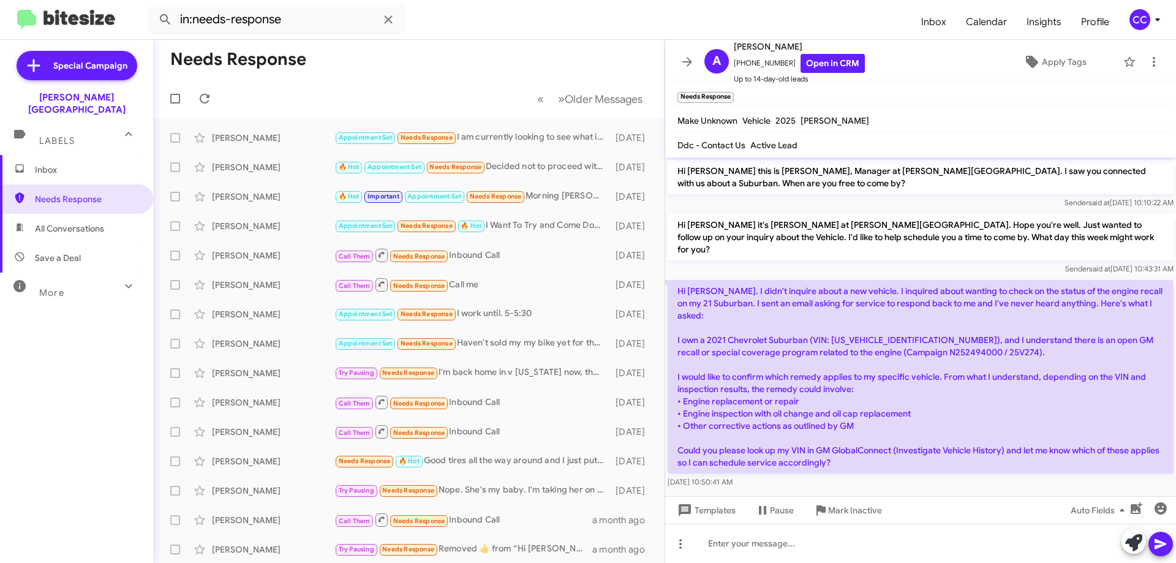
click at [52, 222] on span "All Conversations" at bounding box center [69, 228] width 69 height 12
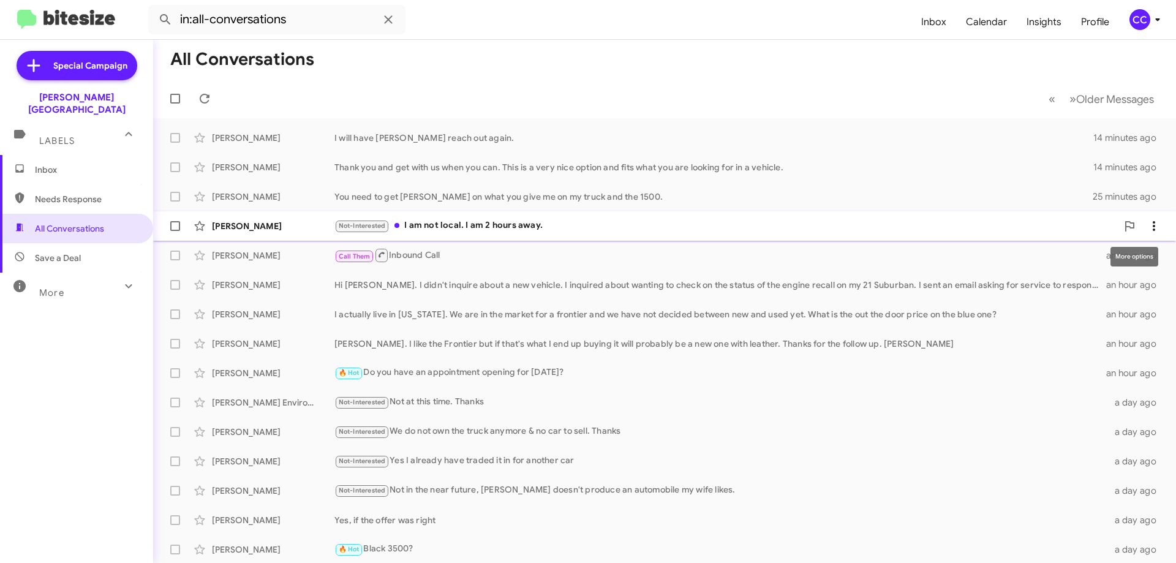
click at [1150, 220] on icon at bounding box center [1153, 226] width 15 height 15
click at [1074, 255] on span "Mark as read" at bounding box center [1047, 257] width 52 height 29
click at [64, 193] on span "Needs Response" at bounding box center [87, 199] width 104 height 12
type input "in:needs-response"
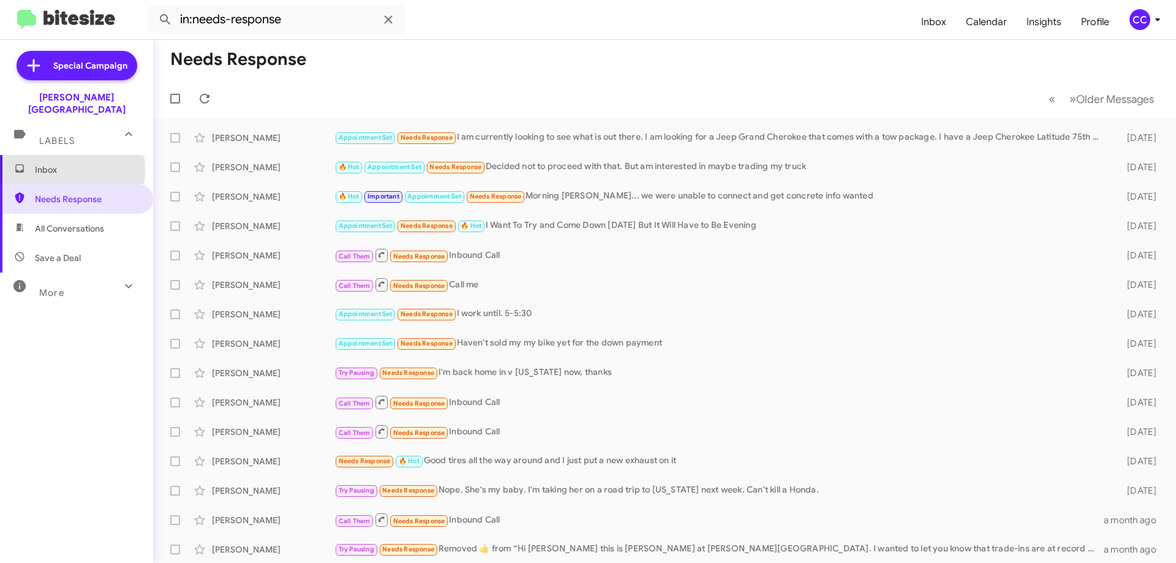
click at [45, 164] on span "Inbox" at bounding box center [87, 170] width 104 height 12
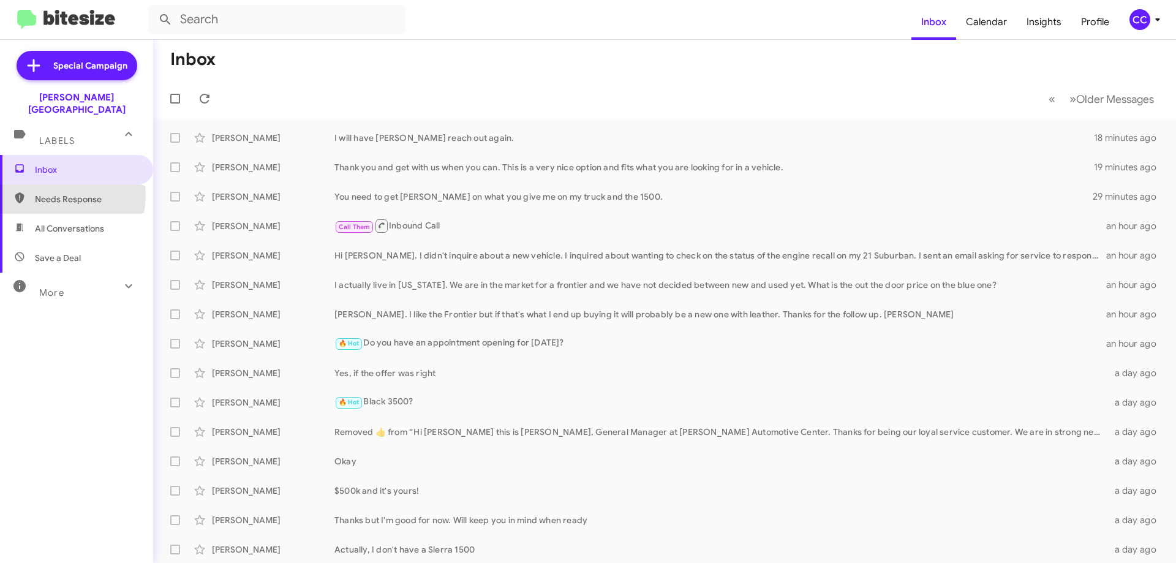
click at [56, 193] on span "Needs Response" at bounding box center [87, 199] width 104 height 12
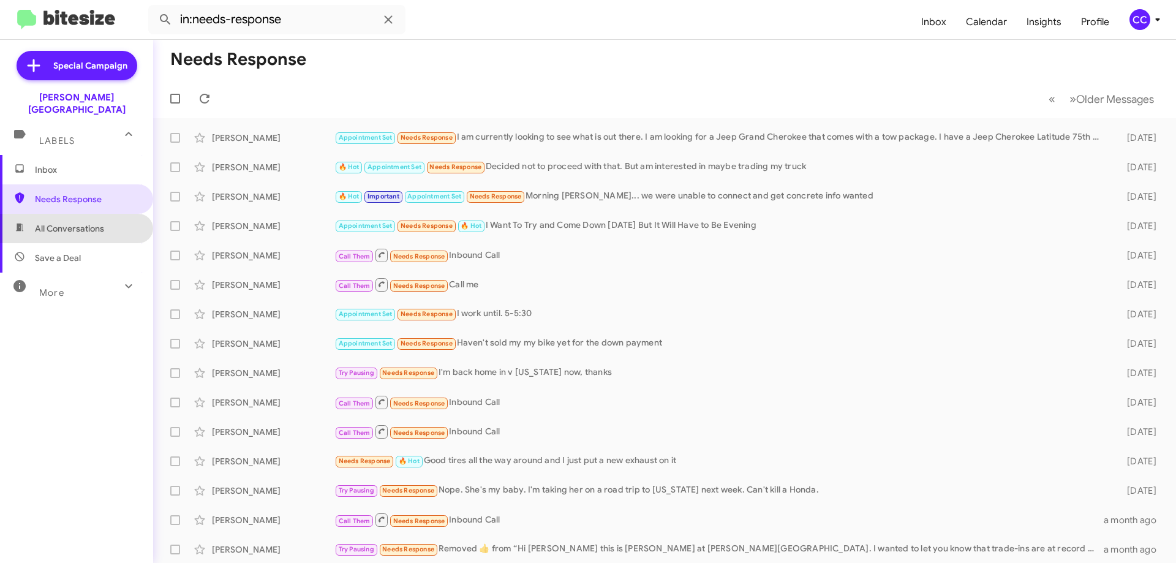
click at [80, 222] on span "All Conversations" at bounding box center [69, 228] width 69 height 12
type input "in:all-conversations"
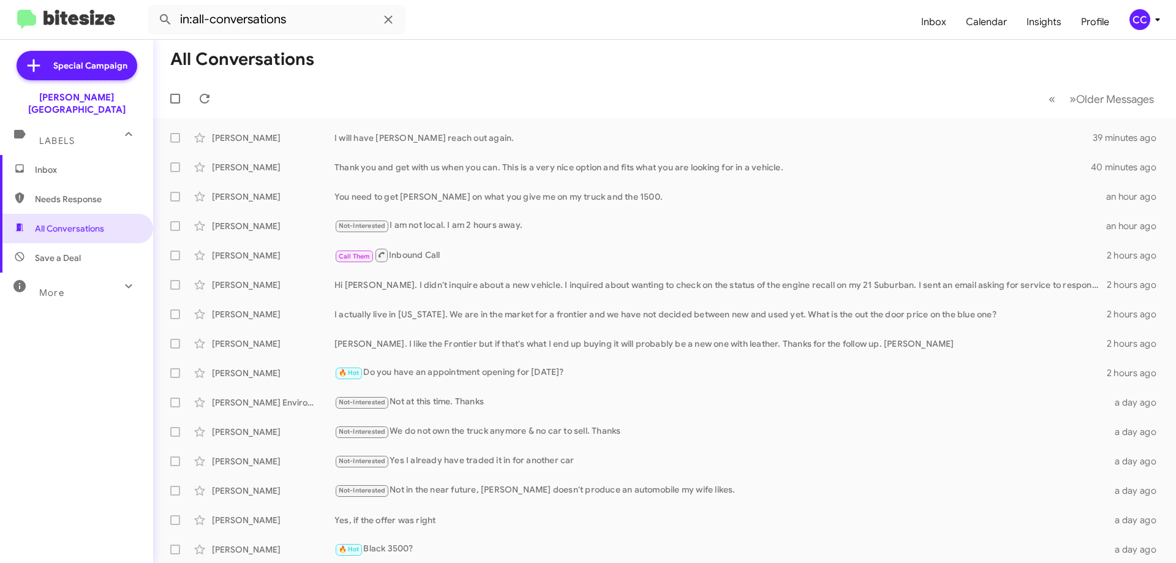
click at [33, 164] on span "Inbox" at bounding box center [76, 169] width 153 height 29
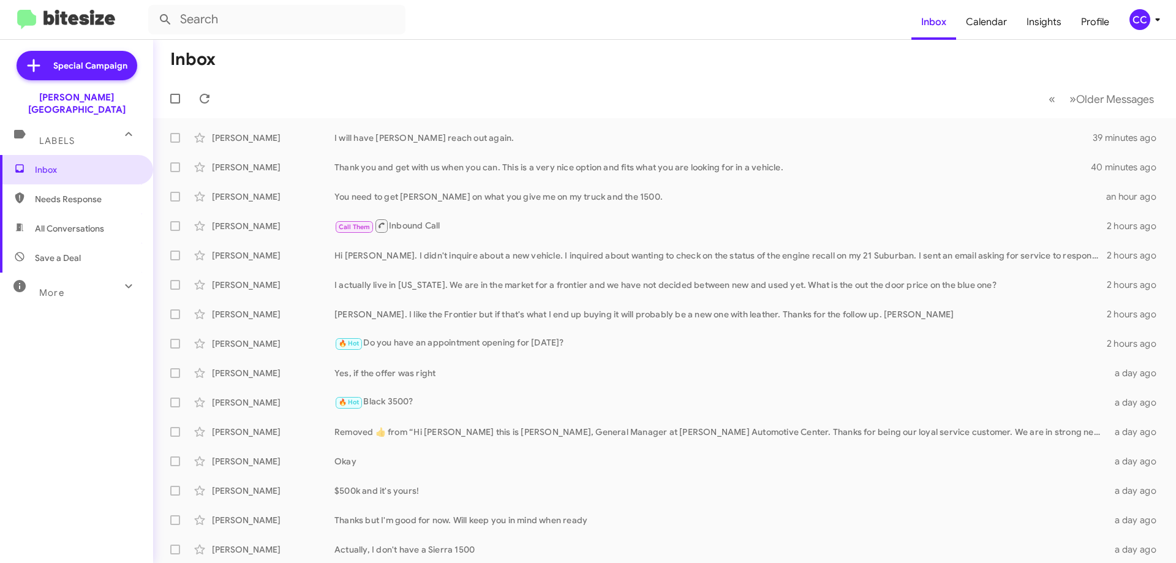
click at [76, 193] on span "Needs Response" at bounding box center [87, 199] width 104 height 12
type input "in:needs-response"
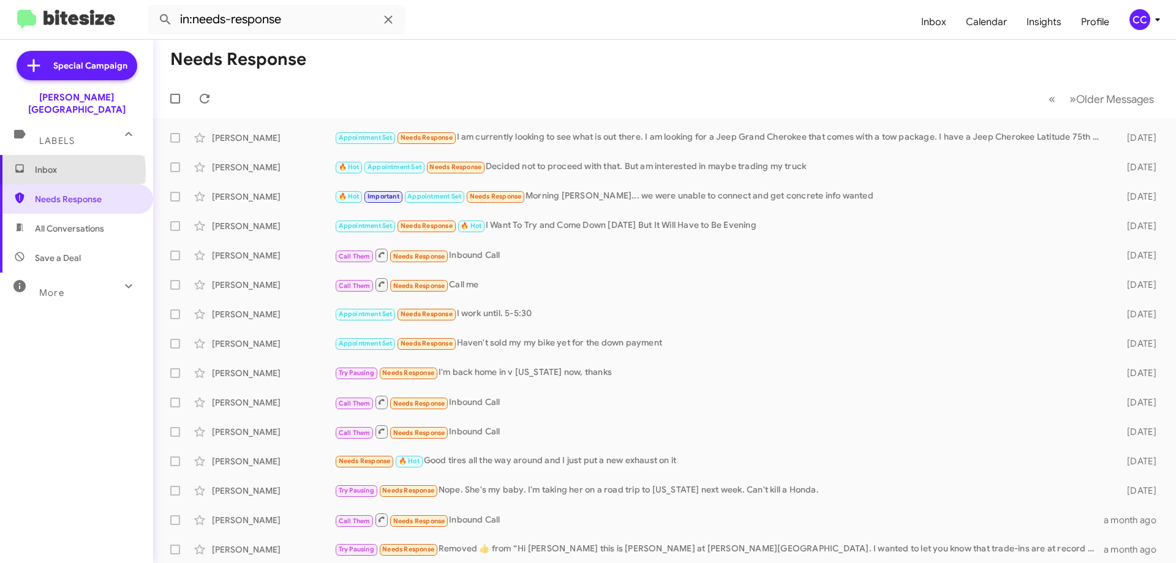
click at [58, 164] on span "Inbox" at bounding box center [87, 170] width 104 height 12
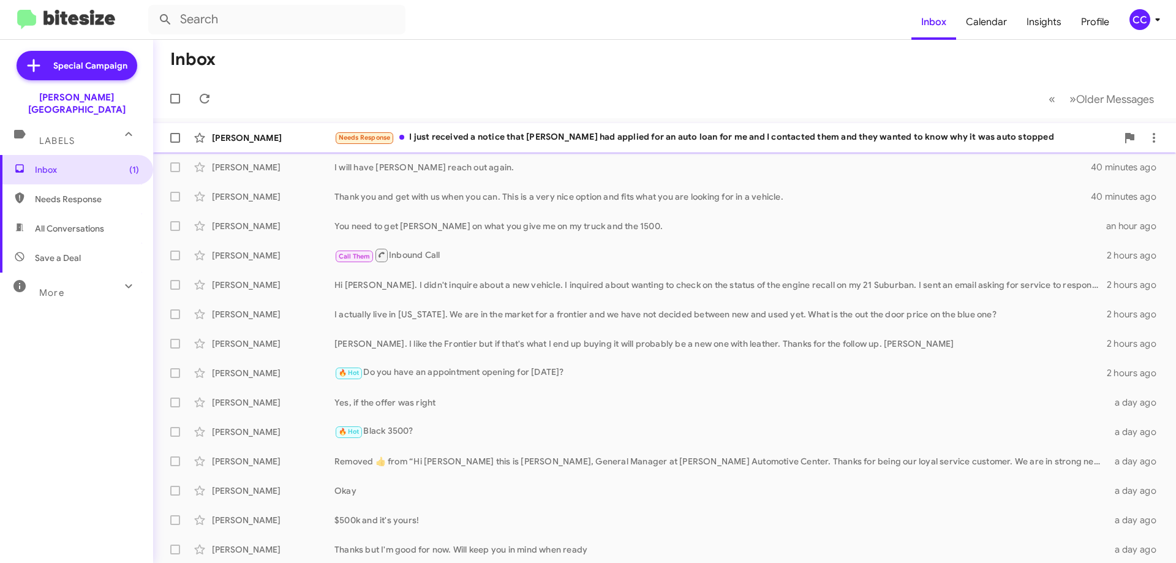
click at [805, 137] on div "Needs Response I just received a notice that [PERSON_NAME] had applied for an a…" at bounding box center [725, 137] width 783 height 14
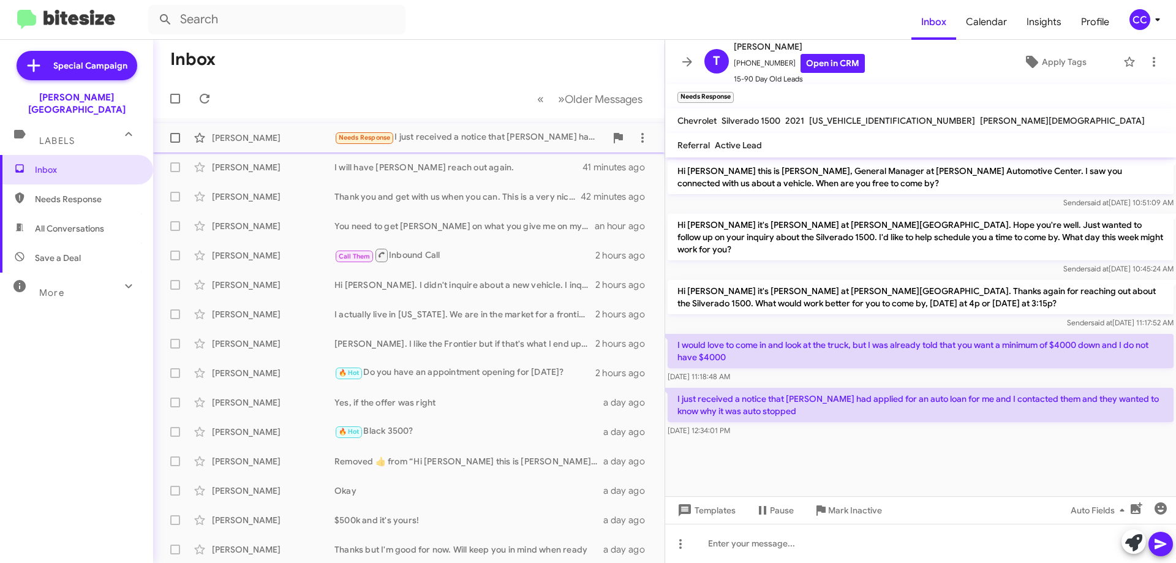
click at [459, 131] on div "Needs Response I just received a notice that [PERSON_NAME] had applied for an a…" at bounding box center [469, 137] width 271 height 14
